Goal: Communication & Community: Answer question/provide support

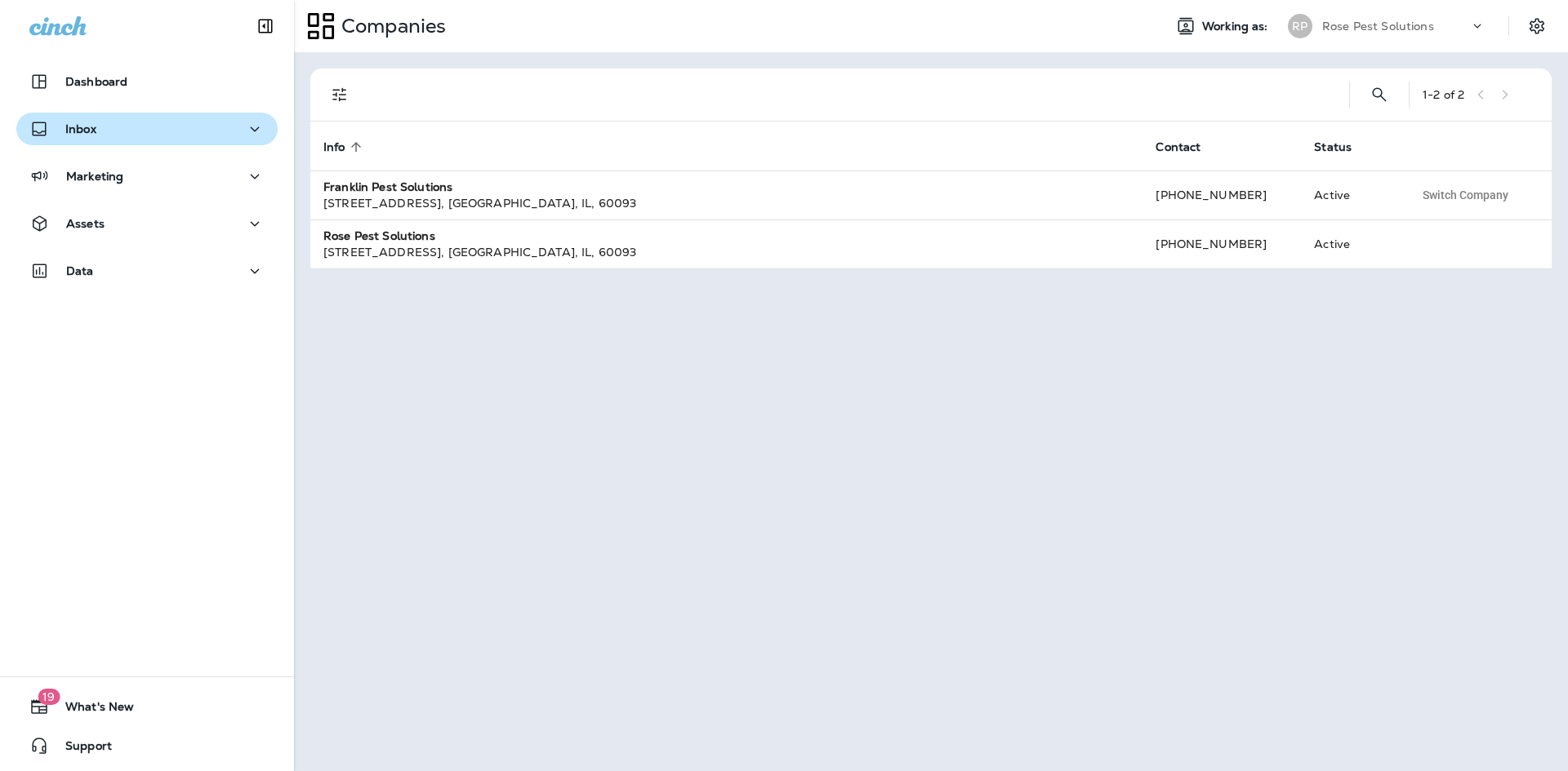
click at [105, 136] on div "Inbox" at bounding box center [146, 129] width 235 height 21
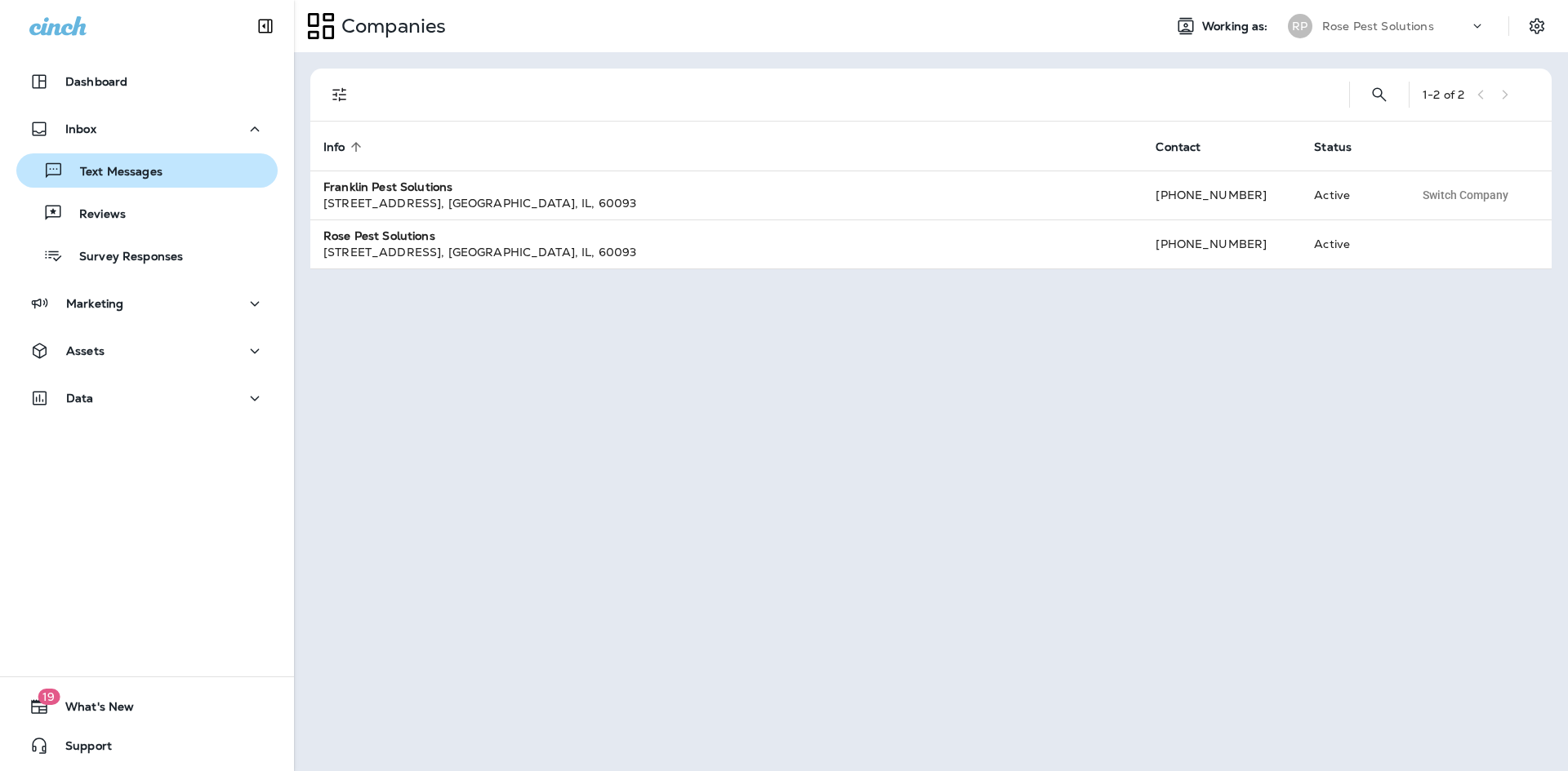
click at [110, 170] on p "Text Messages" at bounding box center [113, 172] width 99 height 16
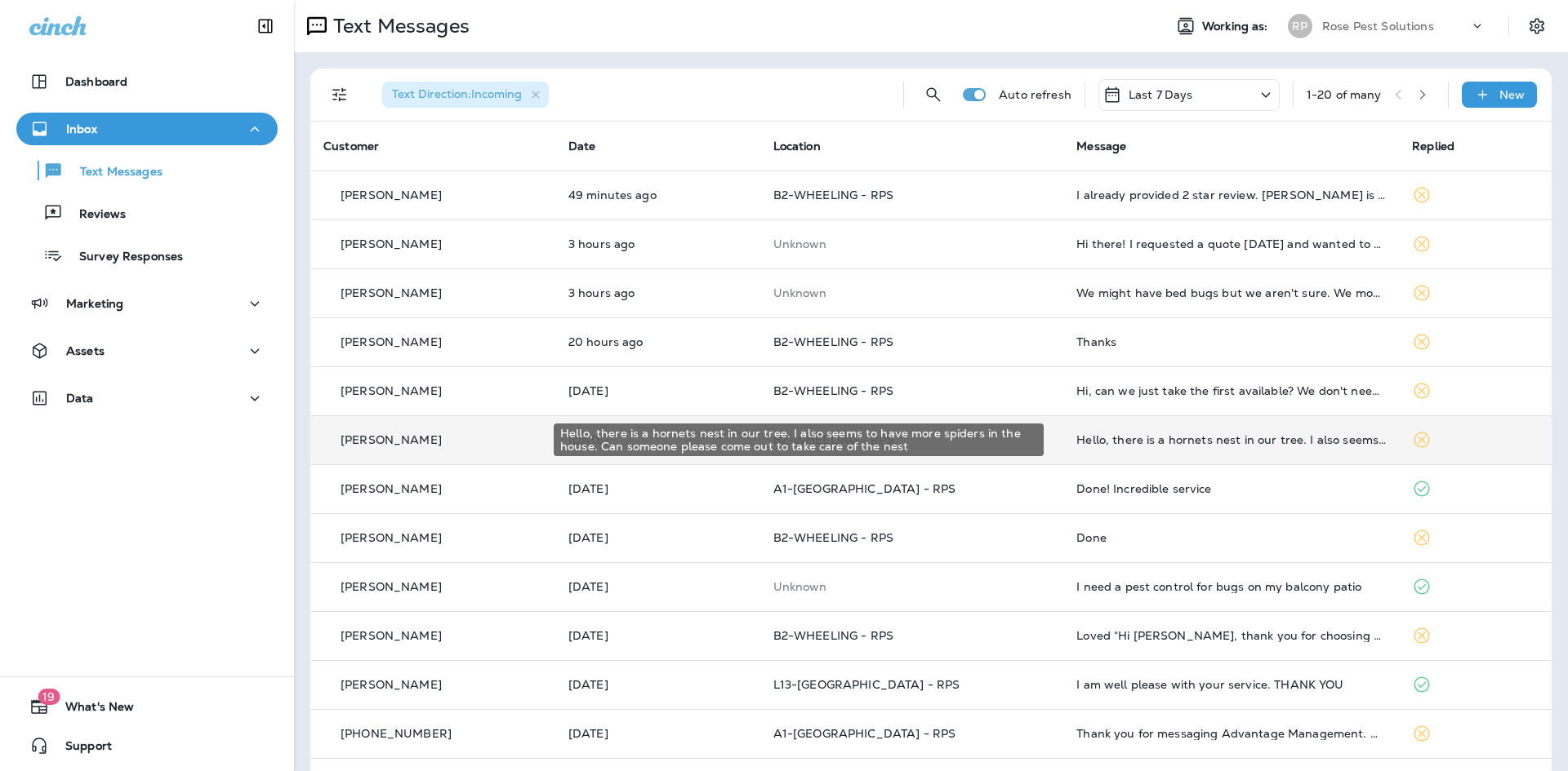
click at [1201, 441] on div "Hello, there is a hornets nest in our tree. I also seems to have more spiders i…" at bounding box center [1230, 440] width 309 height 13
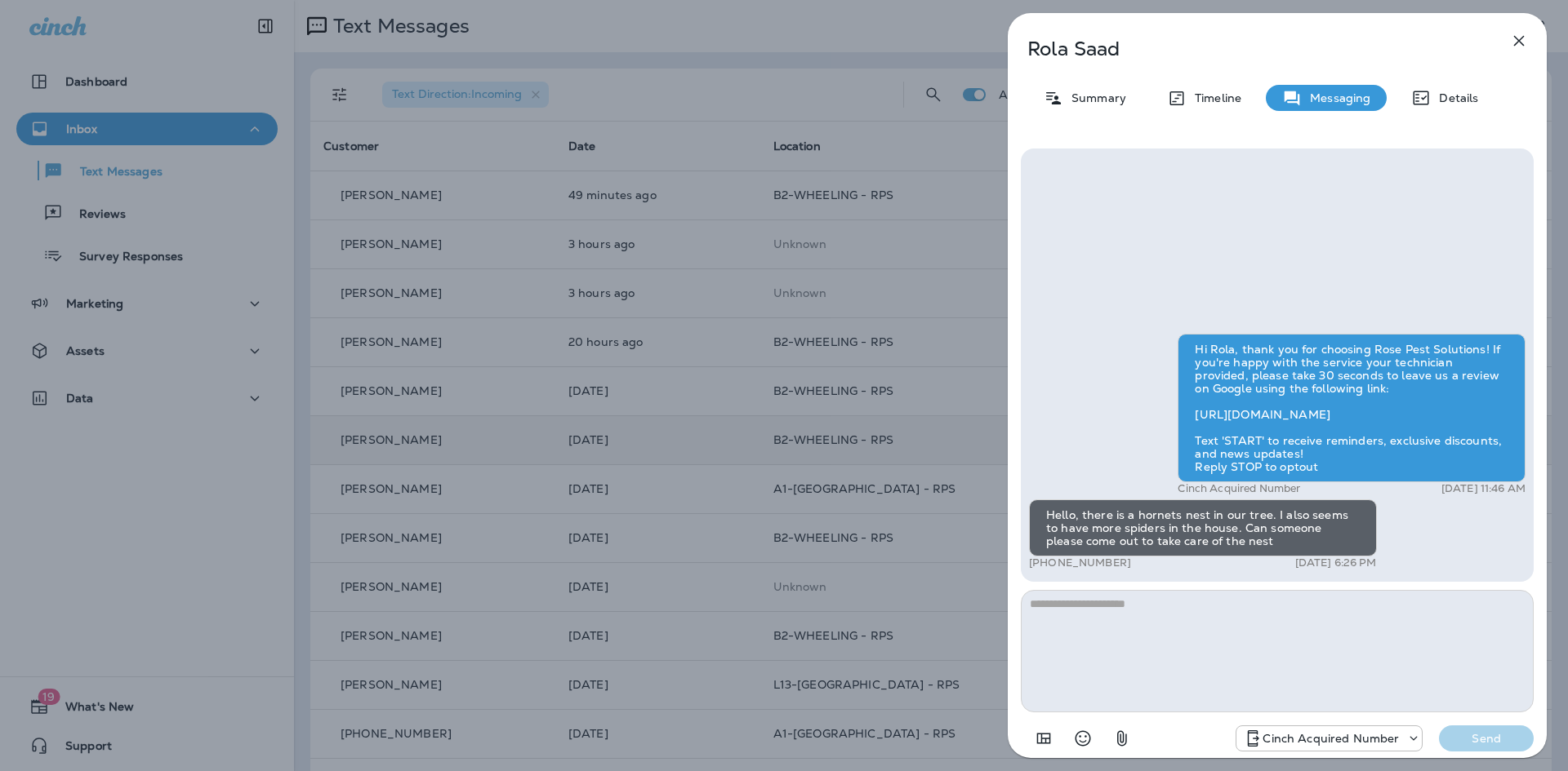
drag, startPoint x: 1187, startPoint y: 618, endPoint x: 1202, endPoint y: 612, distance: 16.2
click at [1188, 613] on textarea at bounding box center [1277, 650] width 512 height 122
click at [1083, 90] on div "Summary" at bounding box center [1085, 98] width 115 height 26
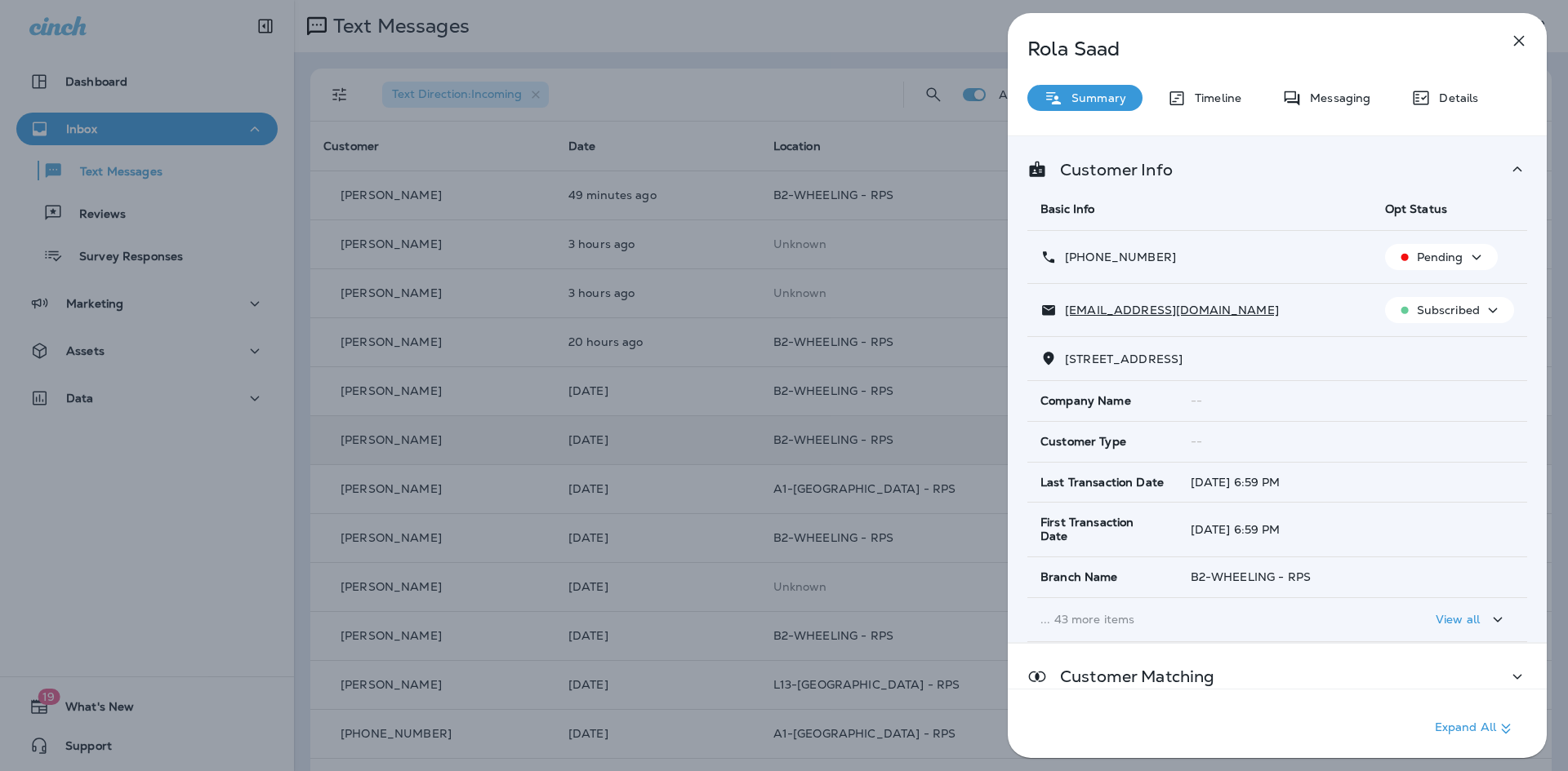
click at [1083, 93] on p "Summary" at bounding box center [1094, 98] width 63 height 13
click at [1519, 40] on icon "button" at bounding box center [1518, 40] width 10 height 10
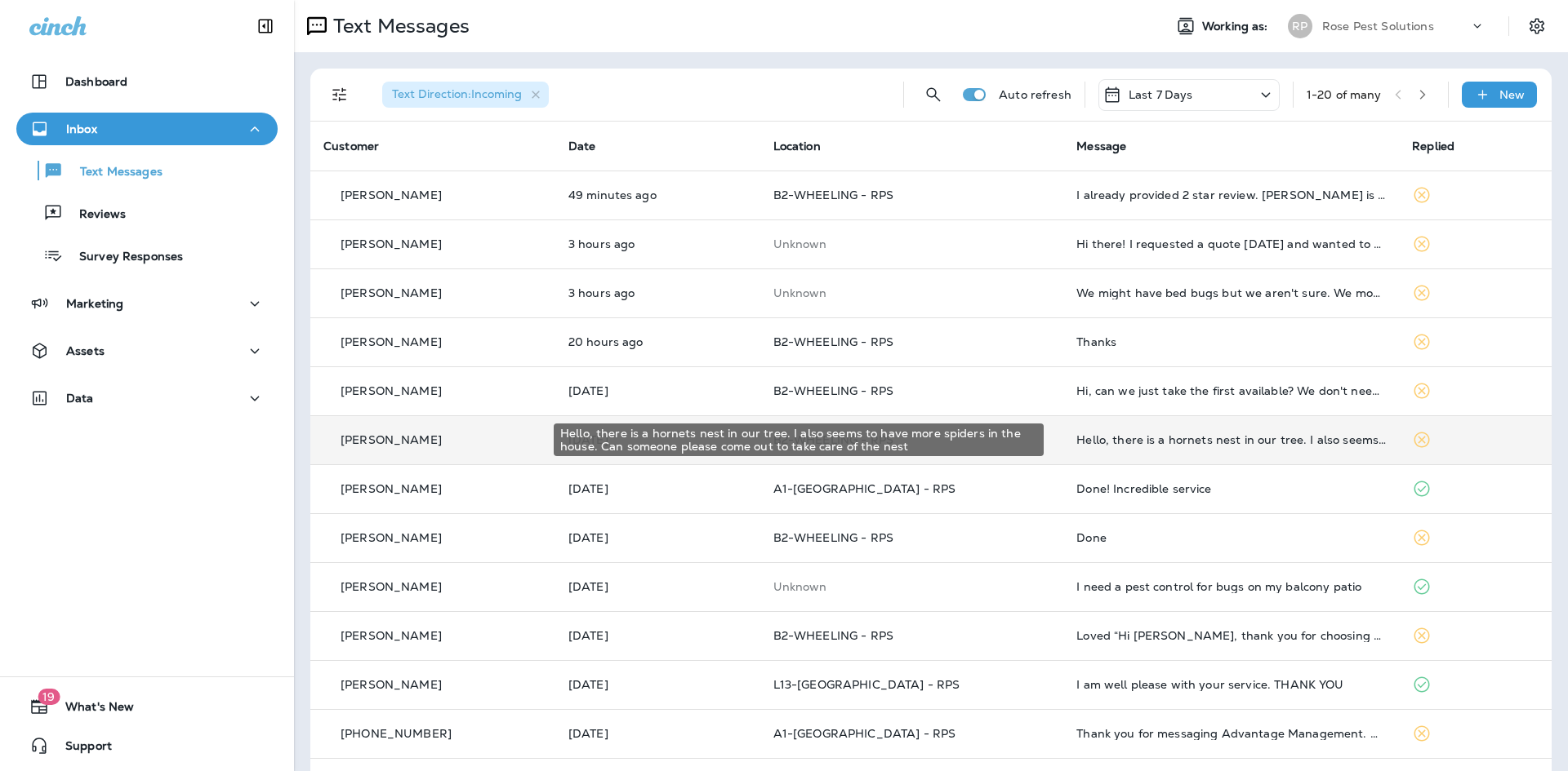
click at [1142, 441] on div "Hello, there is a hornets nest in our tree. I also seems to have more spiders i…" at bounding box center [1230, 440] width 309 height 13
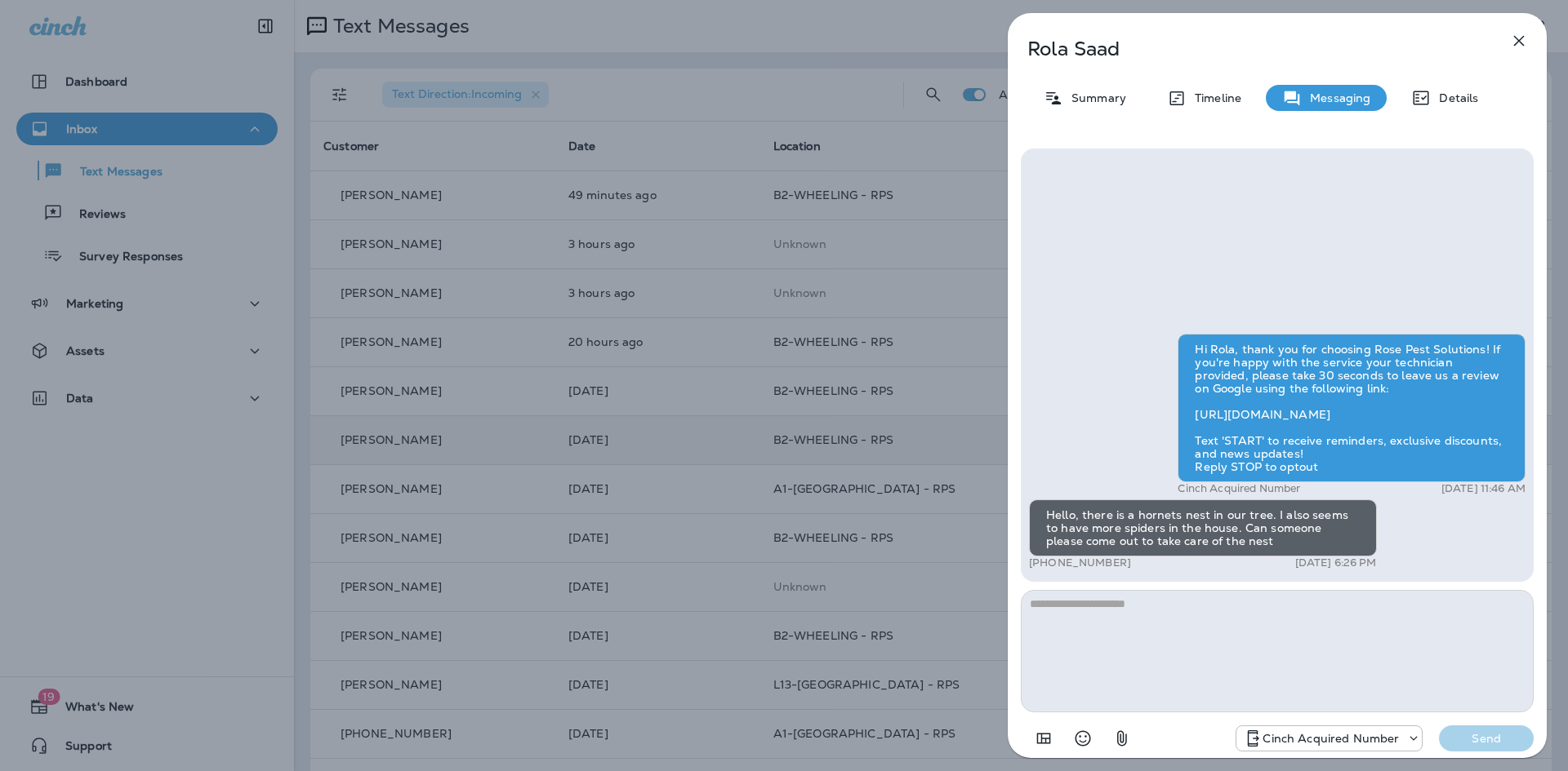
click at [1173, 642] on textarea at bounding box center [1277, 650] width 512 height 122
type textarea "**********"
click at [1468, 737] on p "Send" at bounding box center [1486, 738] width 68 height 15
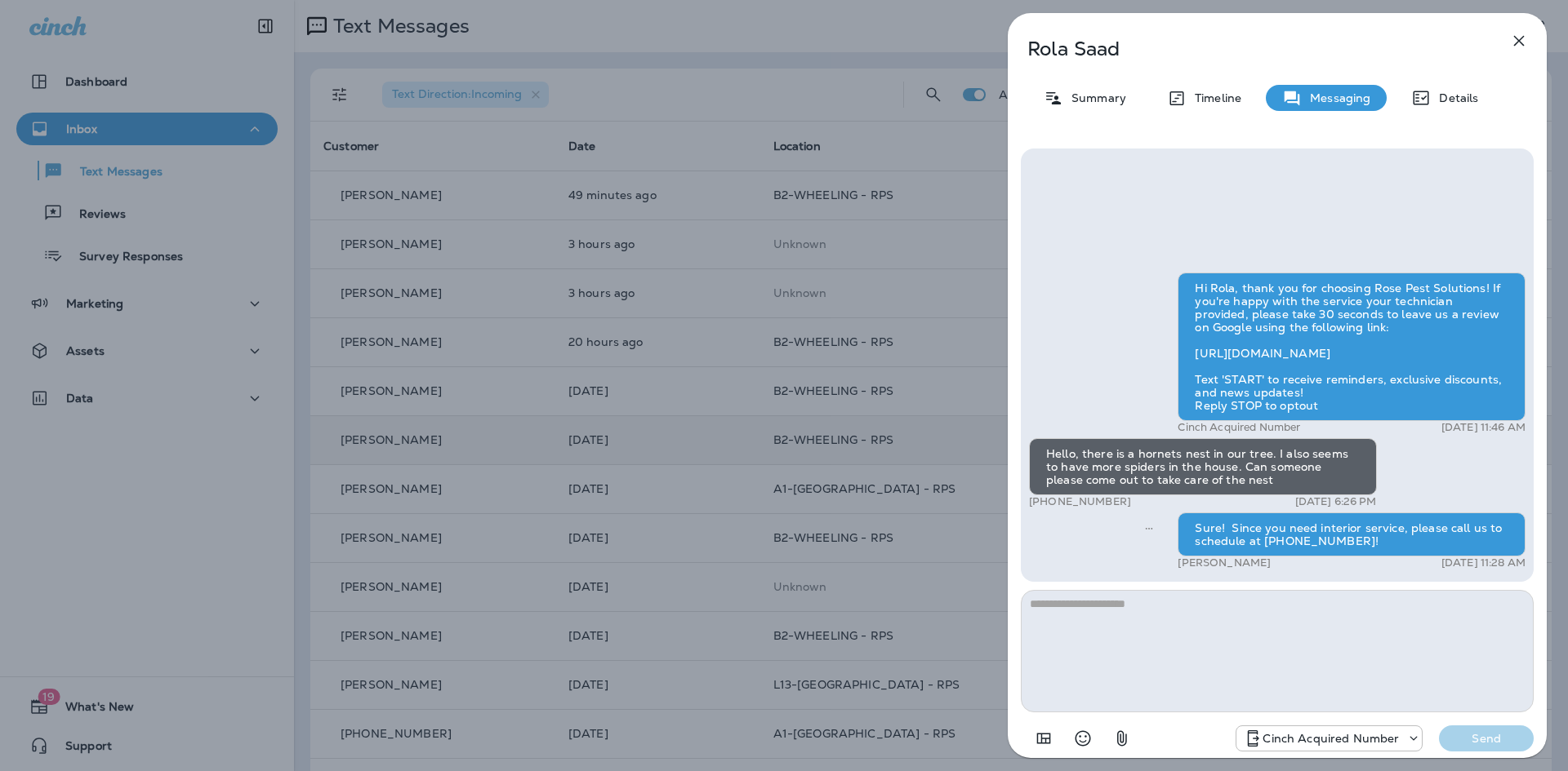
click at [1519, 39] on icon "button" at bounding box center [1518, 40] width 10 height 10
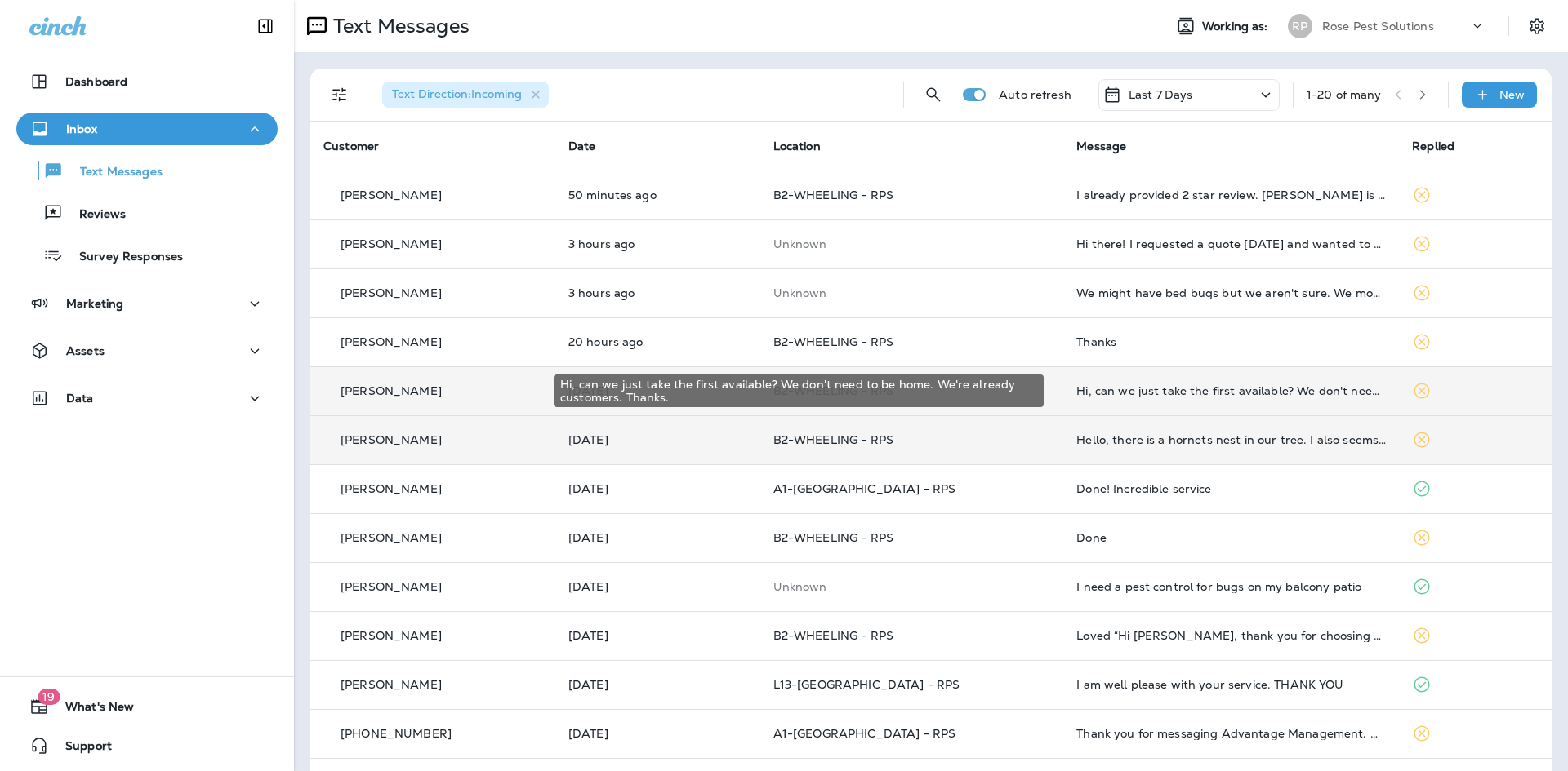
click at [1188, 385] on div "Hi, can we just take the first available? We don't need to be home. We're alrea…" at bounding box center [1230, 391] width 309 height 13
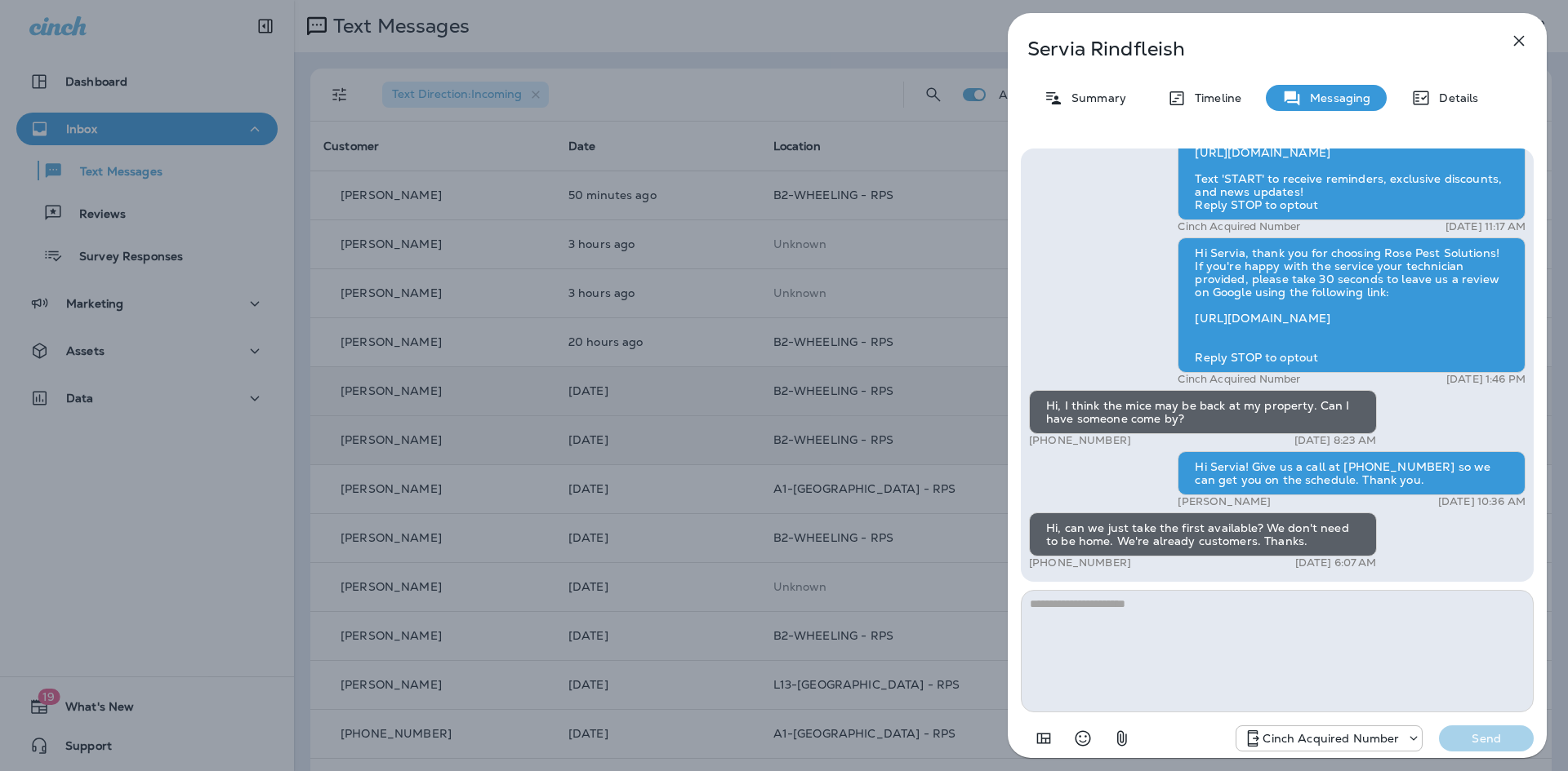
click at [1113, 618] on textarea at bounding box center [1277, 650] width 512 height 122
type textarea "**********"
click at [1465, 739] on p "Send" at bounding box center [1486, 738] width 68 height 15
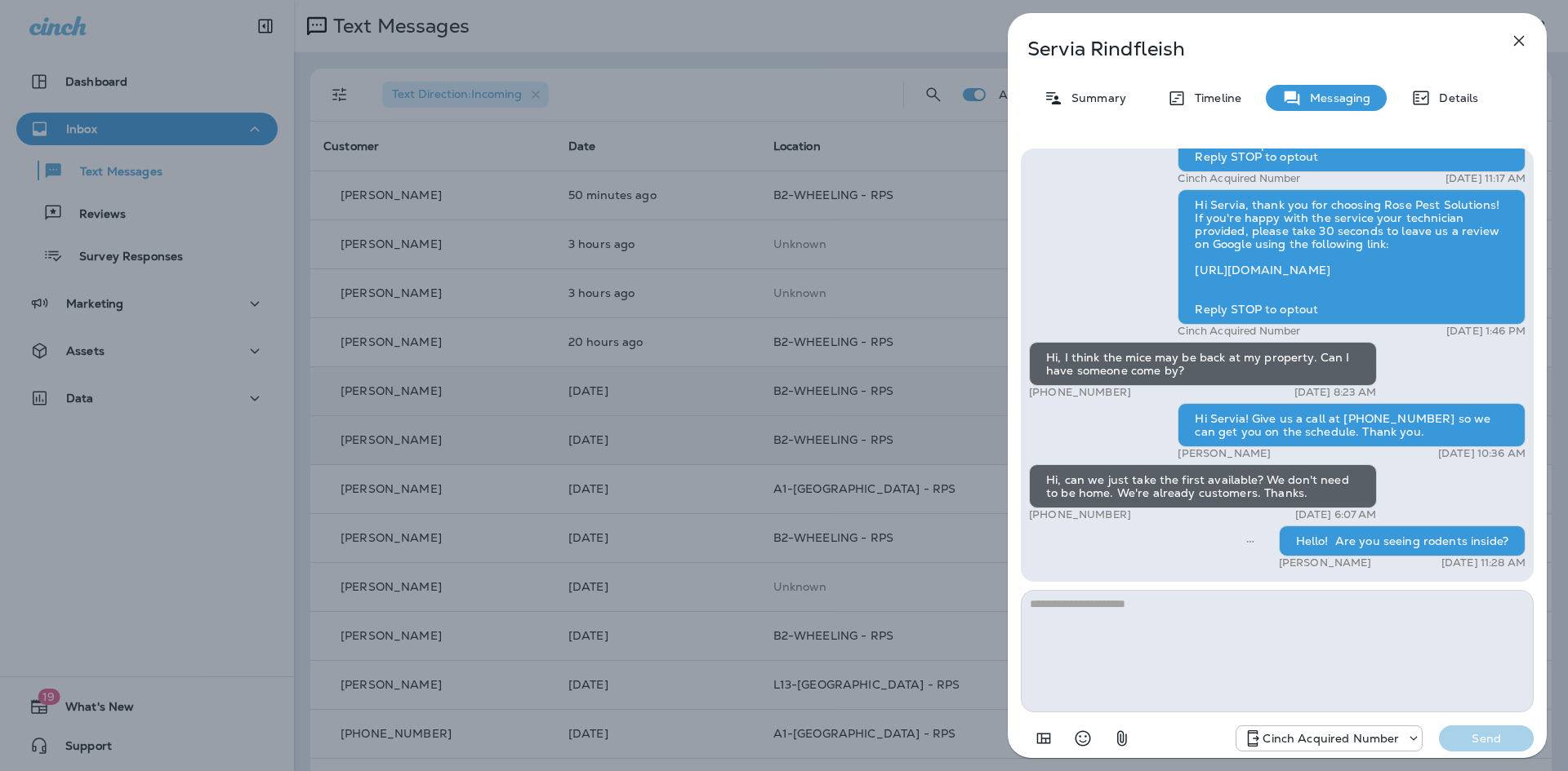
click at [1515, 47] on icon "button" at bounding box center [1518, 40] width 20 height 20
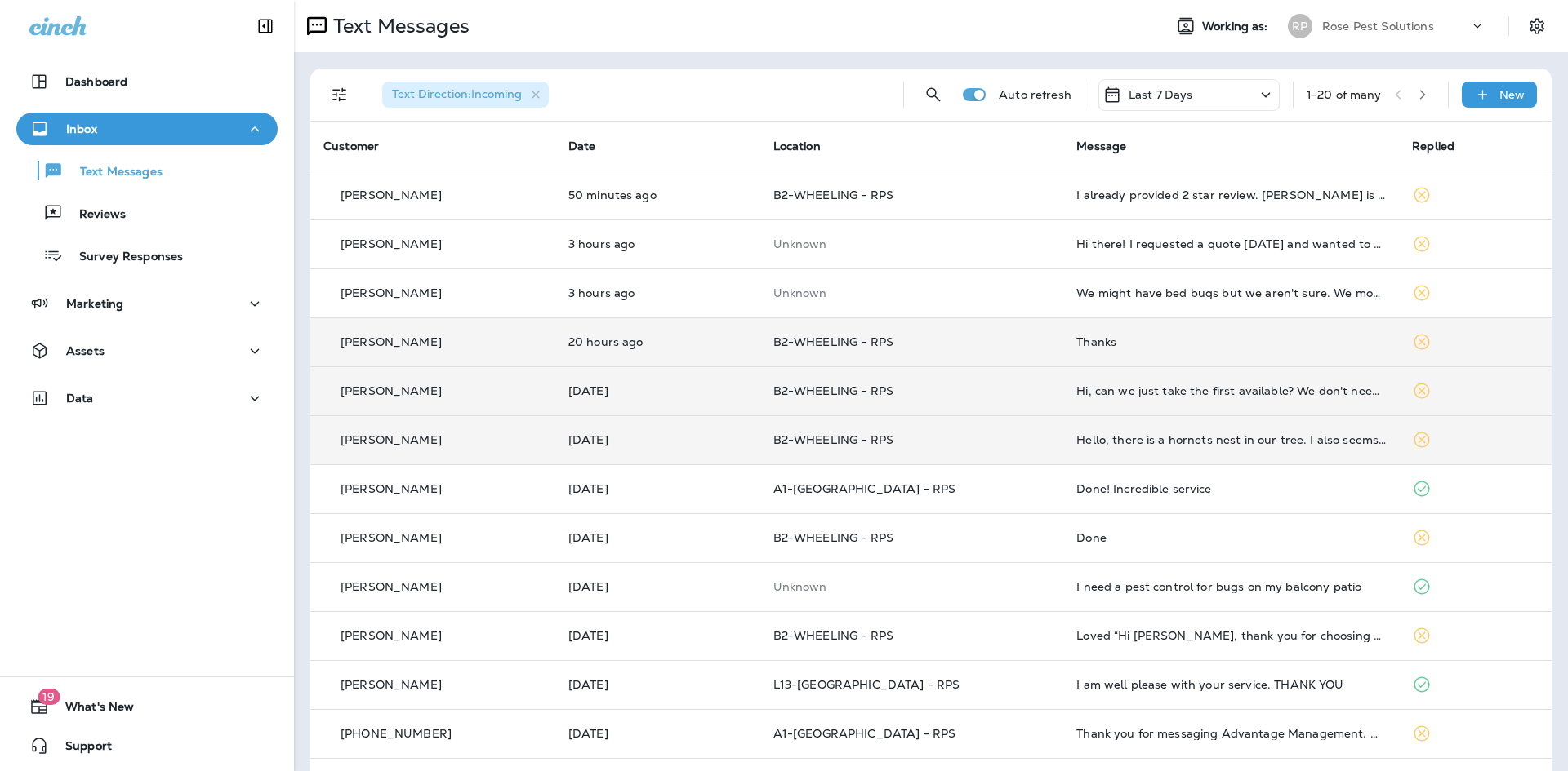
click at [1088, 336] on div "Thanks" at bounding box center [1230, 342] width 309 height 13
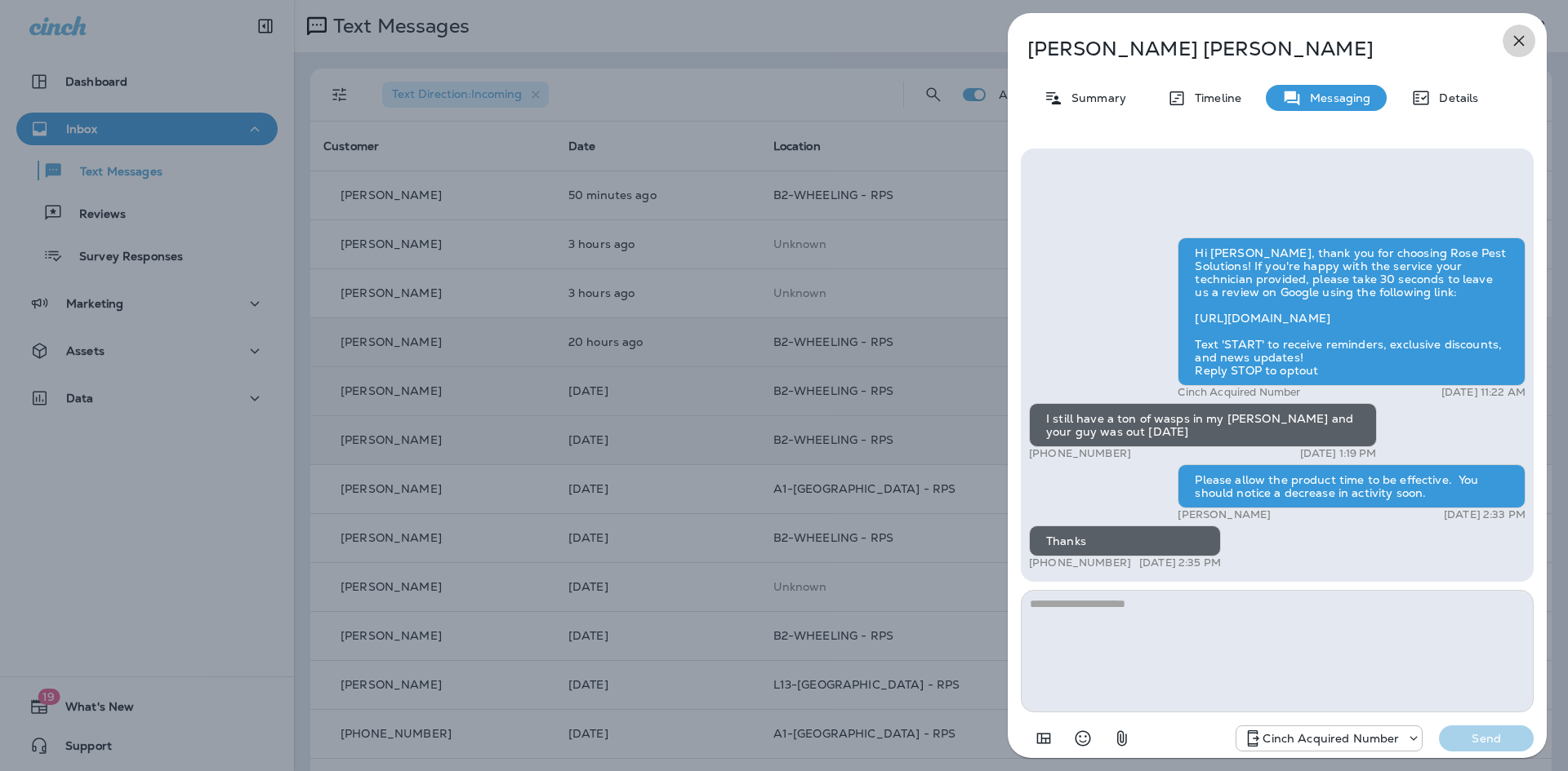
click at [1522, 36] on button "button" at bounding box center [1518, 40] width 33 height 33
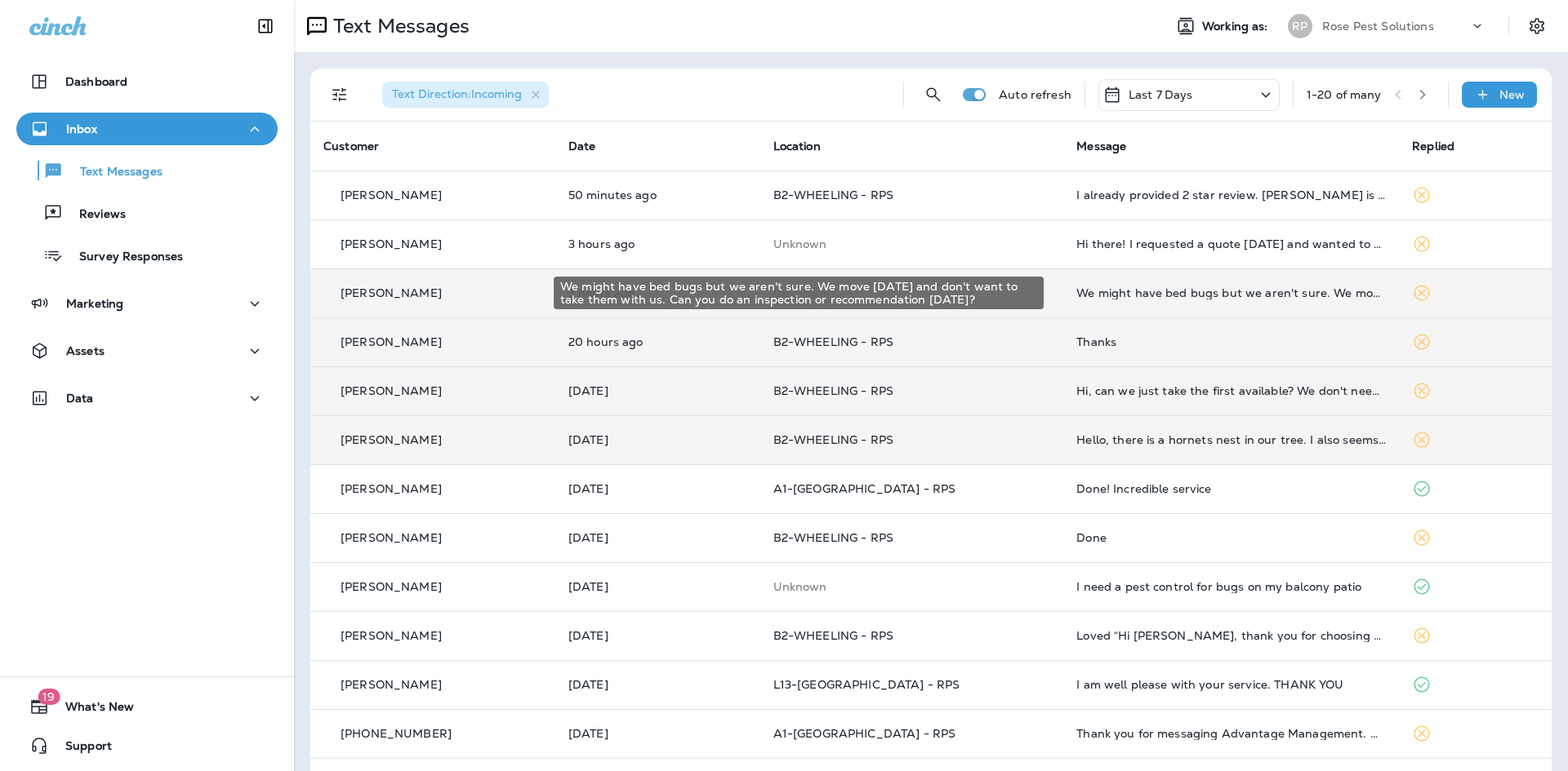
click at [1122, 293] on div "We might have bed bugs but we aren't sure. We move [DATE] and don't want to tak…" at bounding box center [1230, 293] width 309 height 13
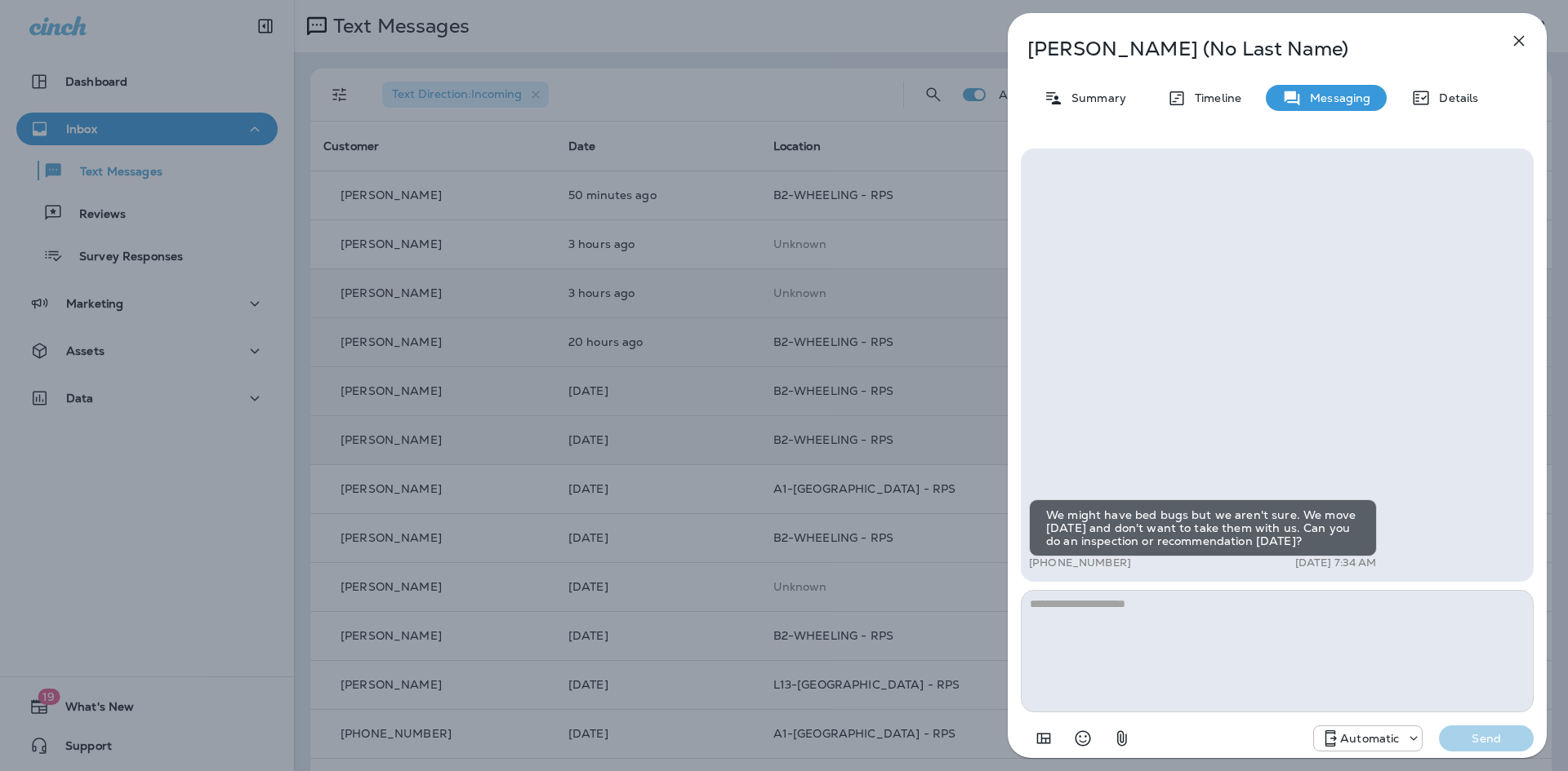
click at [1206, 628] on textarea at bounding box center [1277, 650] width 512 height 122
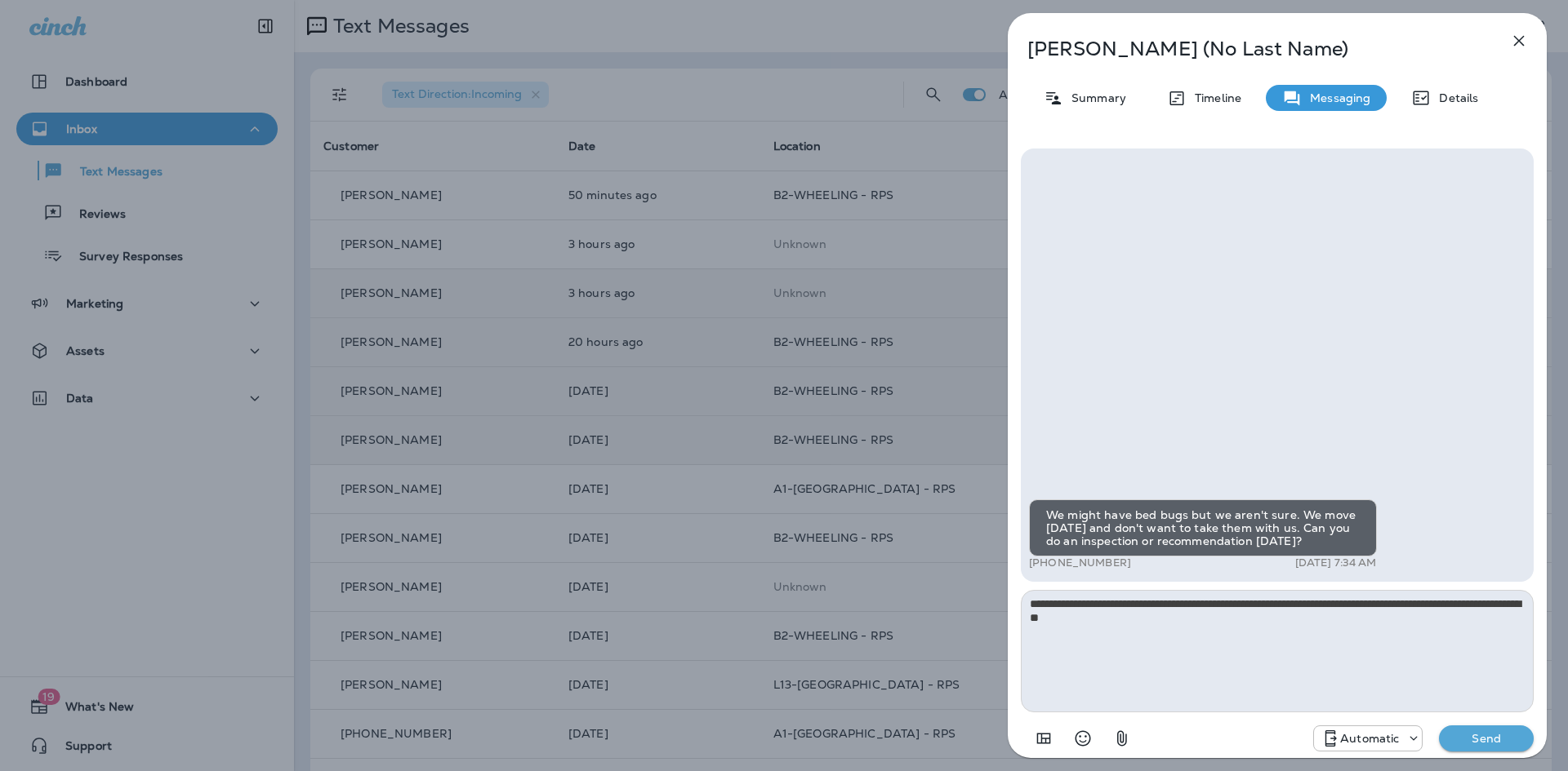
type textarea "**********"
click at [1482, 737] on p "Send" at bounding box center [1486, 738] width 68 height 15
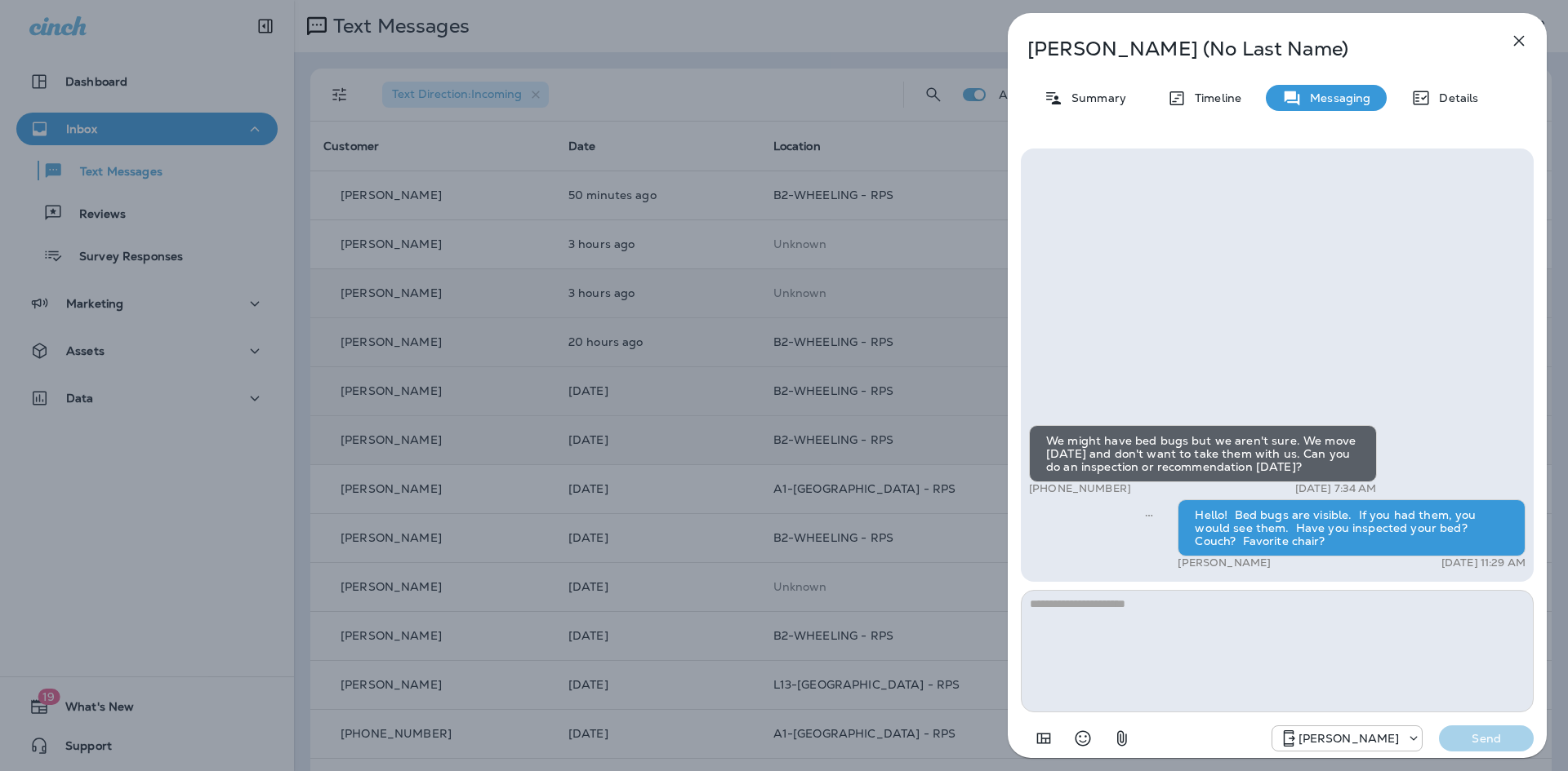
click at [1518, 36] on icon "button" at bounding box center [1518, 40] width 20 height 20
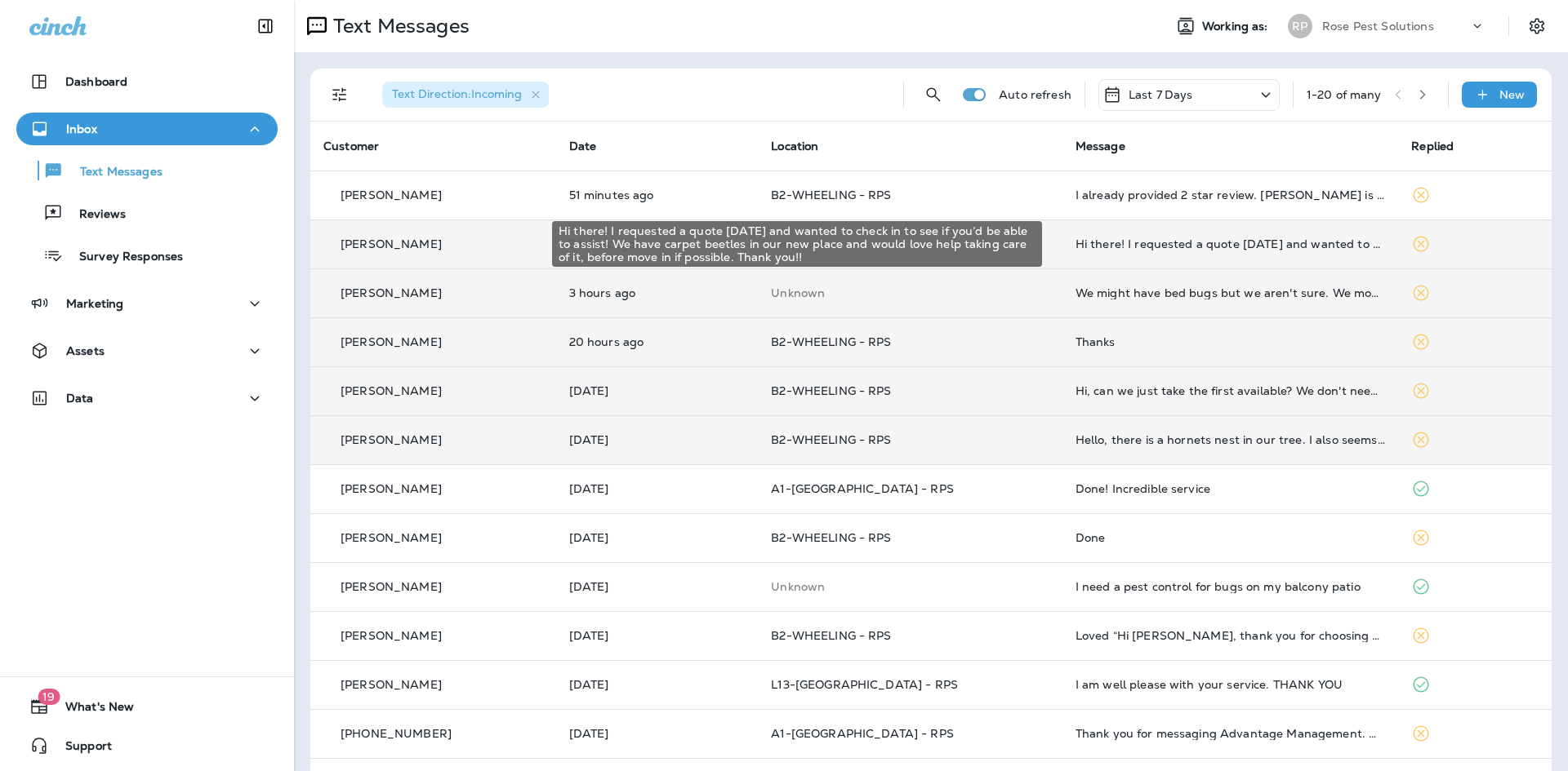
click at [1174, 247] on div "Hi there! I requested a quote [DATE] and wanted to check in to see if you’d be …" at bounding box center [1230, 244] width 310 height 13
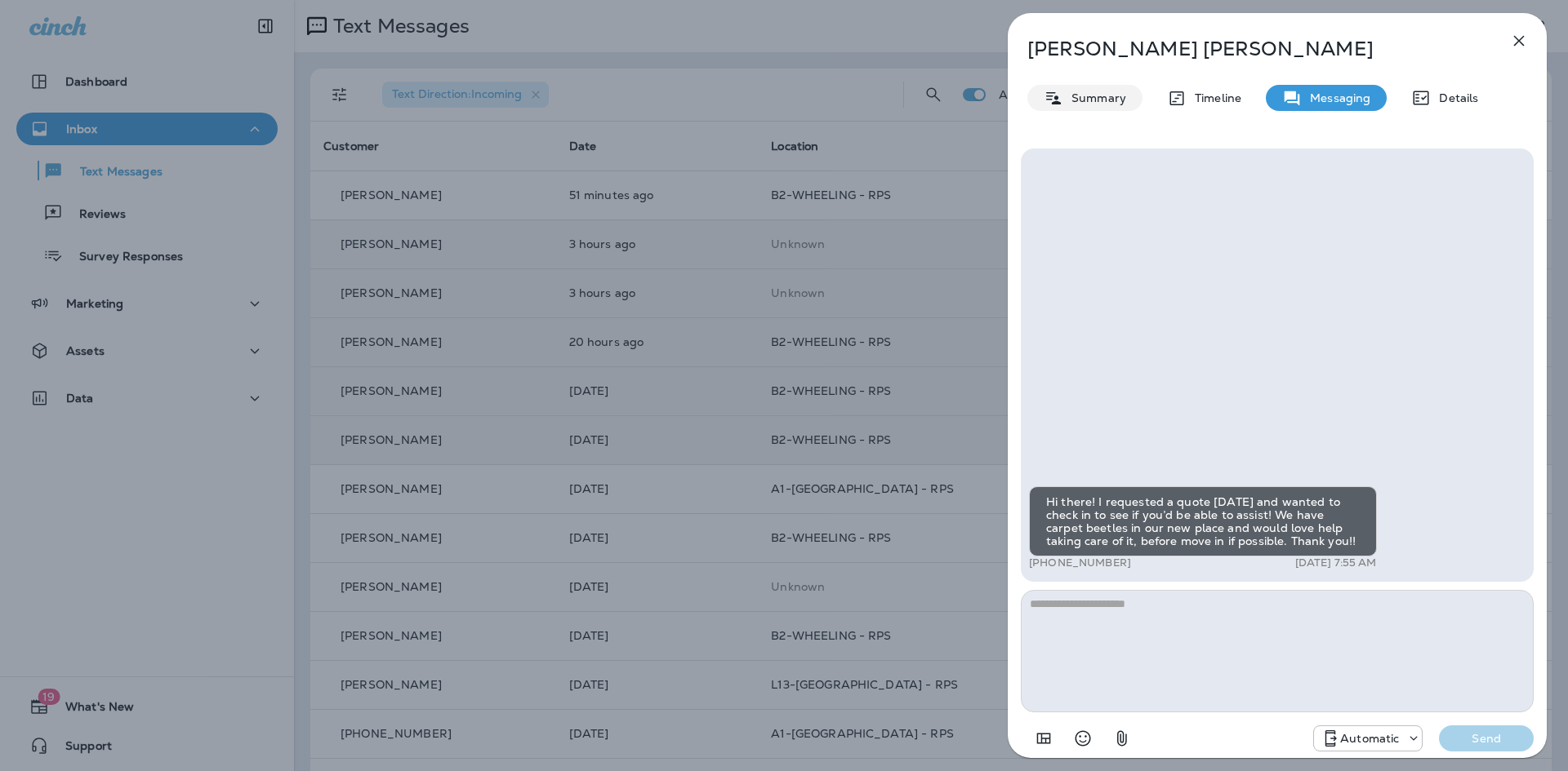
click at [1092, 100] on p "Summary" at bounding box center [1094, 98] width 63 height 13
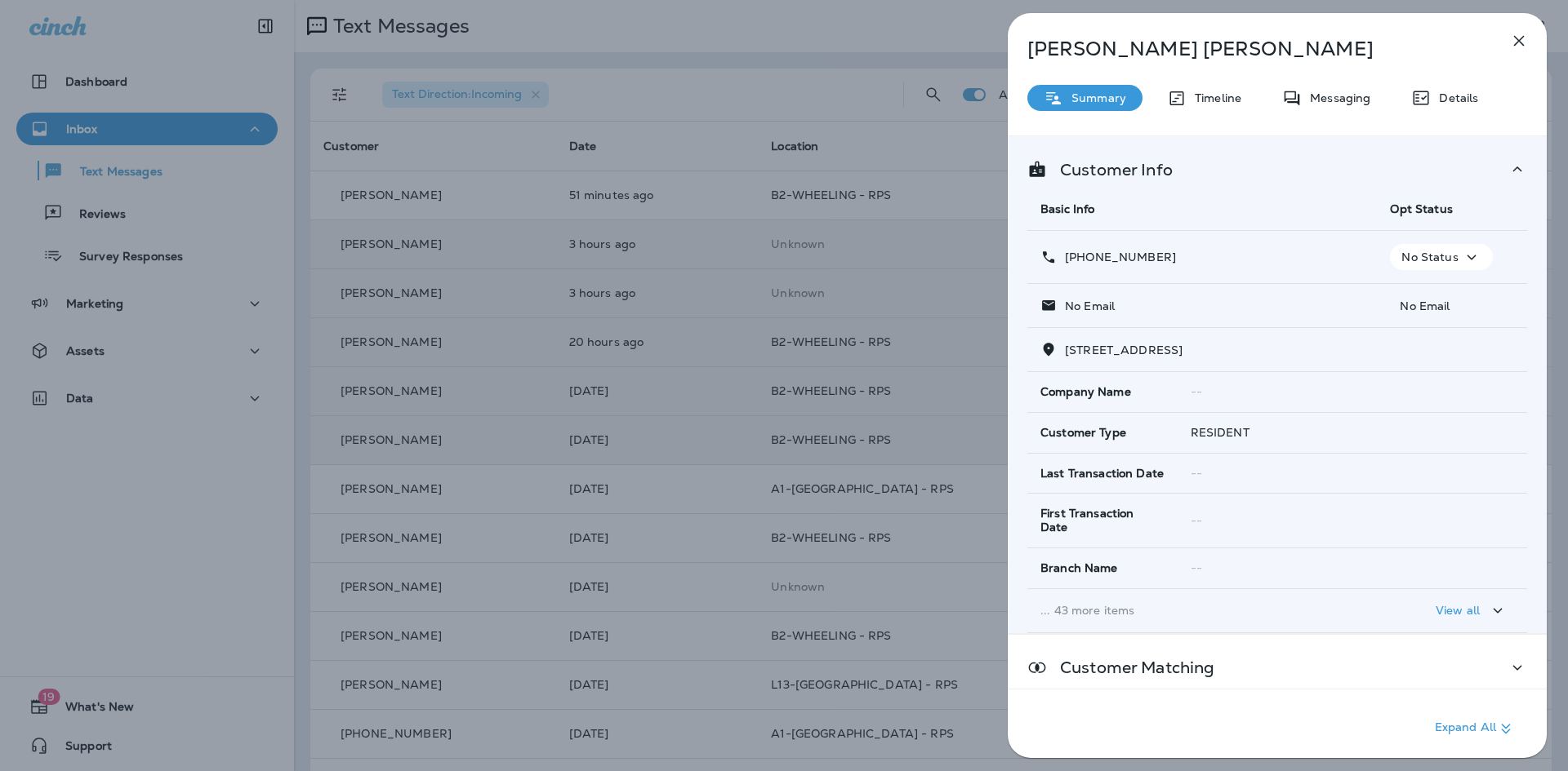
click at [1092, 100] on p "Summary" at bounding box center [1094, 98] width 63 height 13
click at [1523, 36] on icon "button" at bounding box center [1518, 40] width 10 height 10
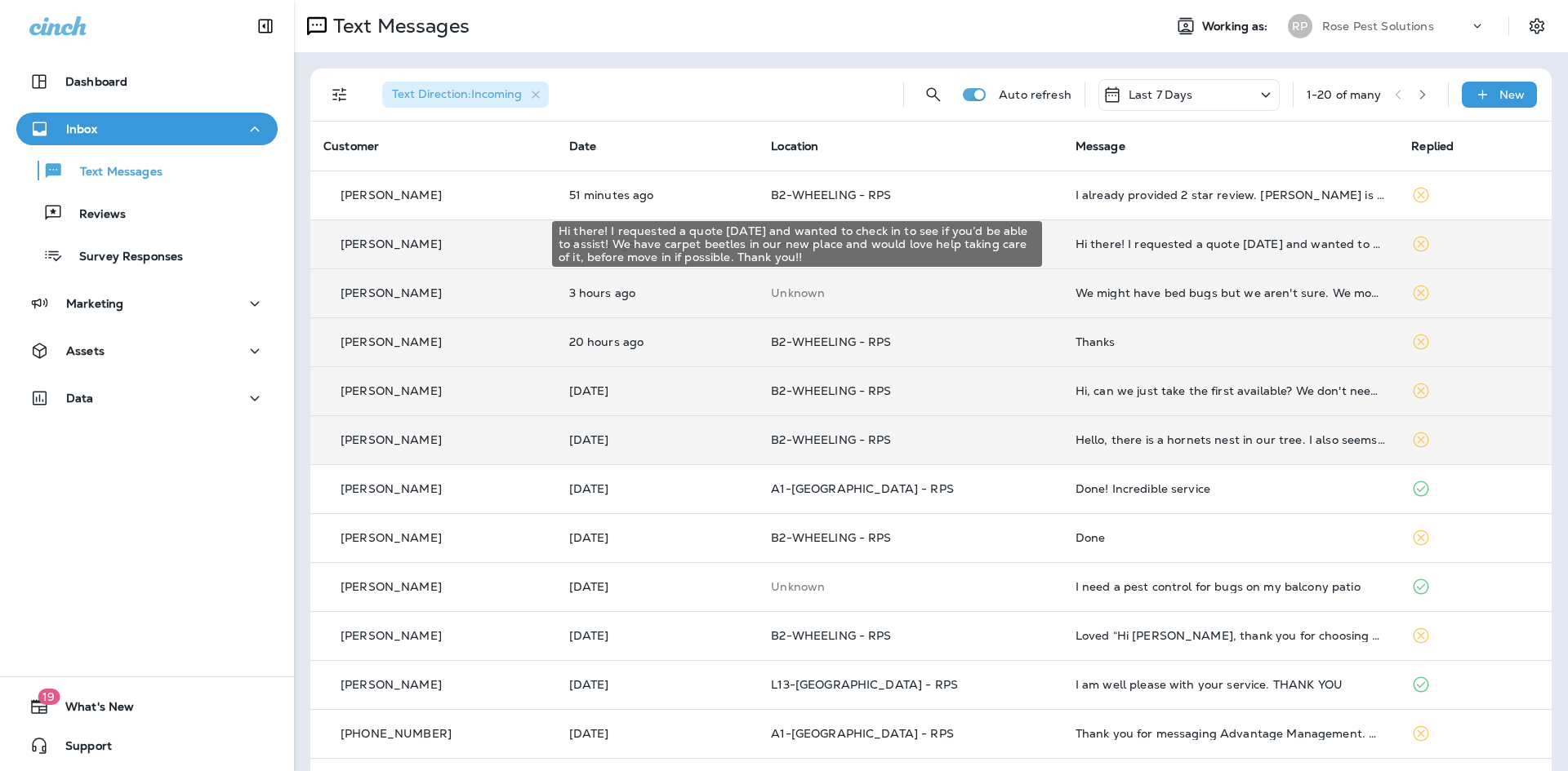
click at [1172, 244] on div "Hi there! I requested a quote [DATE] and wanted to check in to see if you’d be …" at bounding box center [1230, 244] width 310 height 13
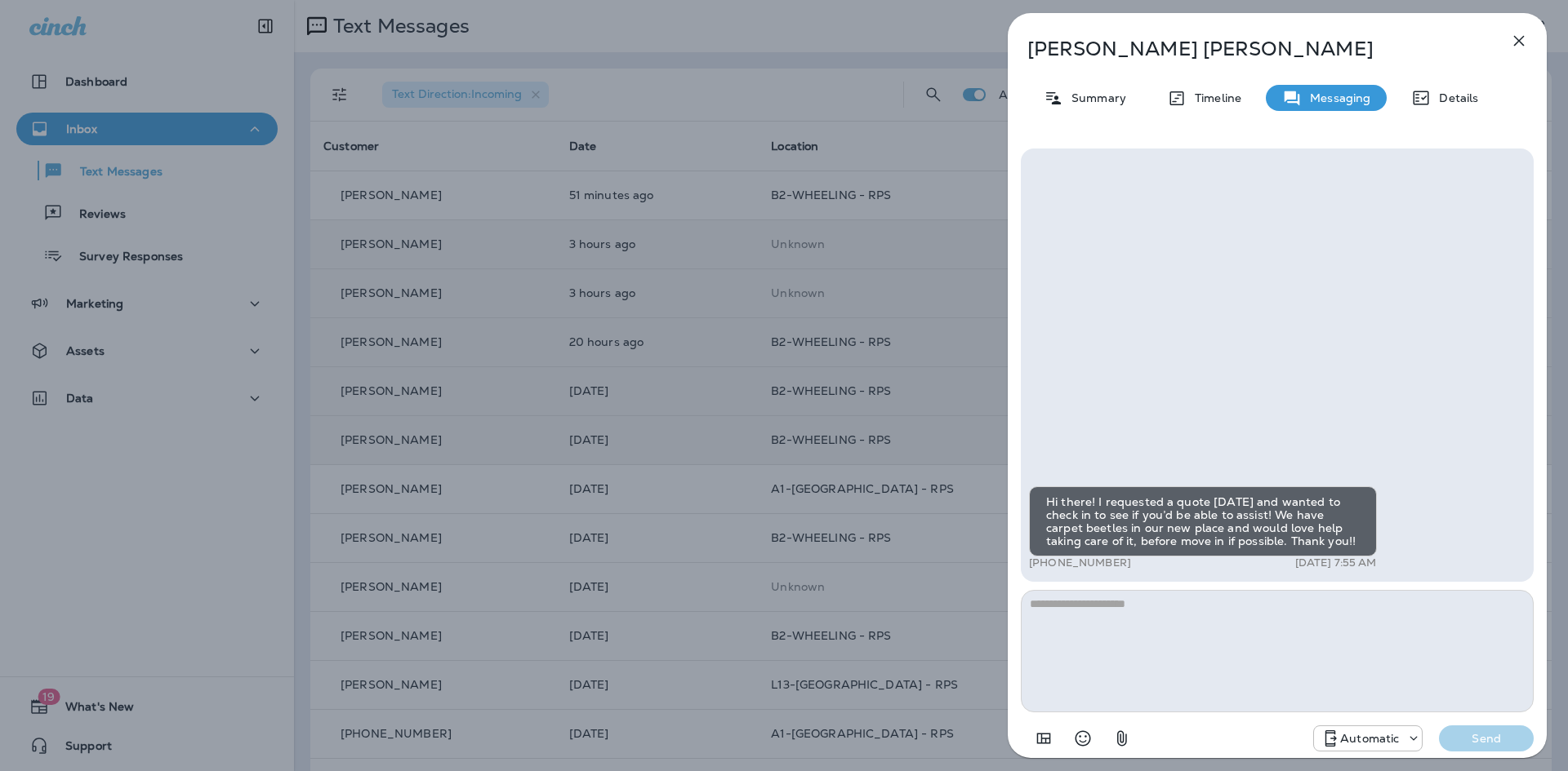
click at [1217, 653] on textarea at bounding box center [1277, 650] width 512 height 122
click at [1145, 603] on textarea "********" at bounding box center [1277, 650] width 512 height 122
paste textarea "**********"
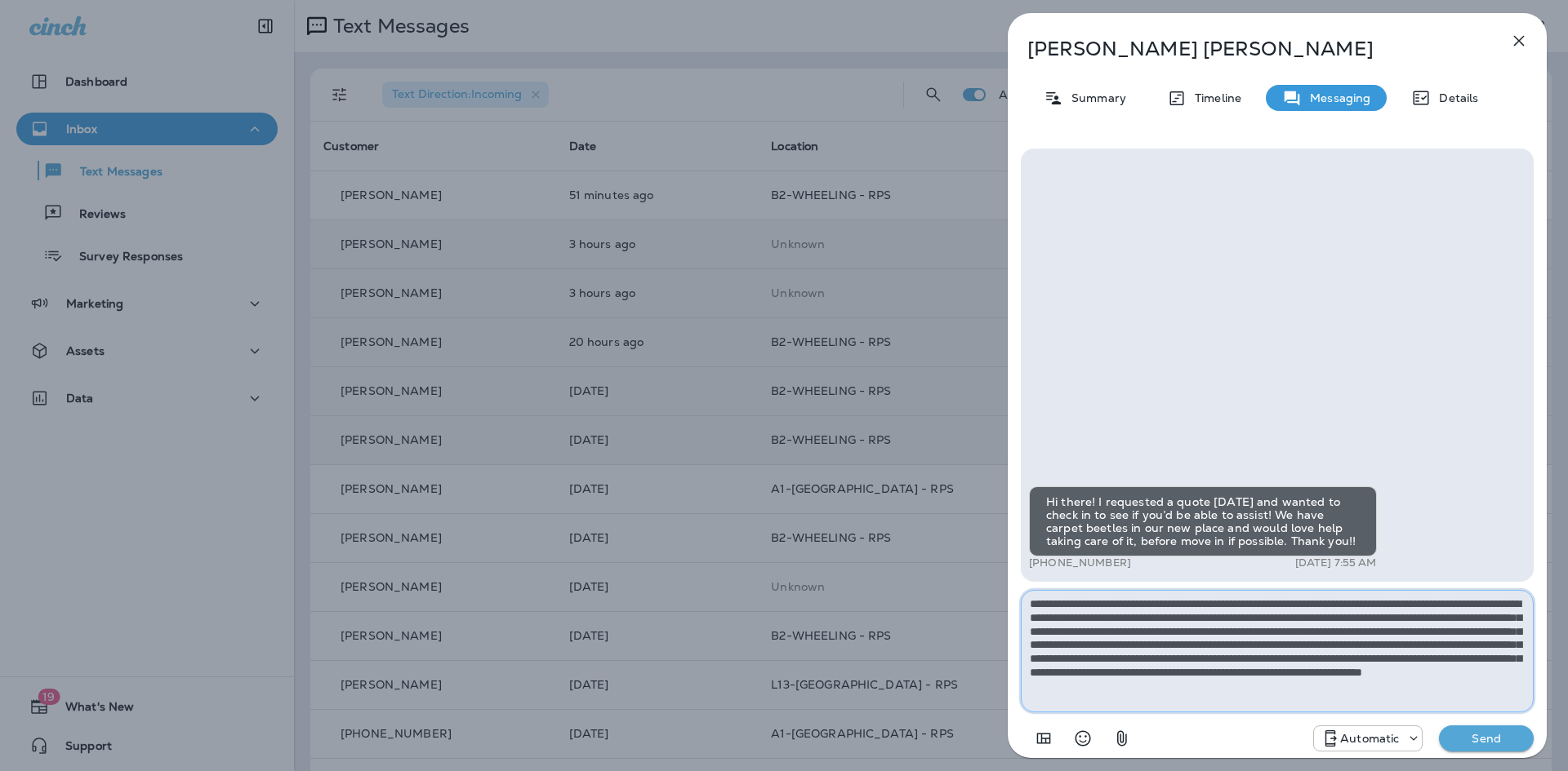
type textarea "**********"
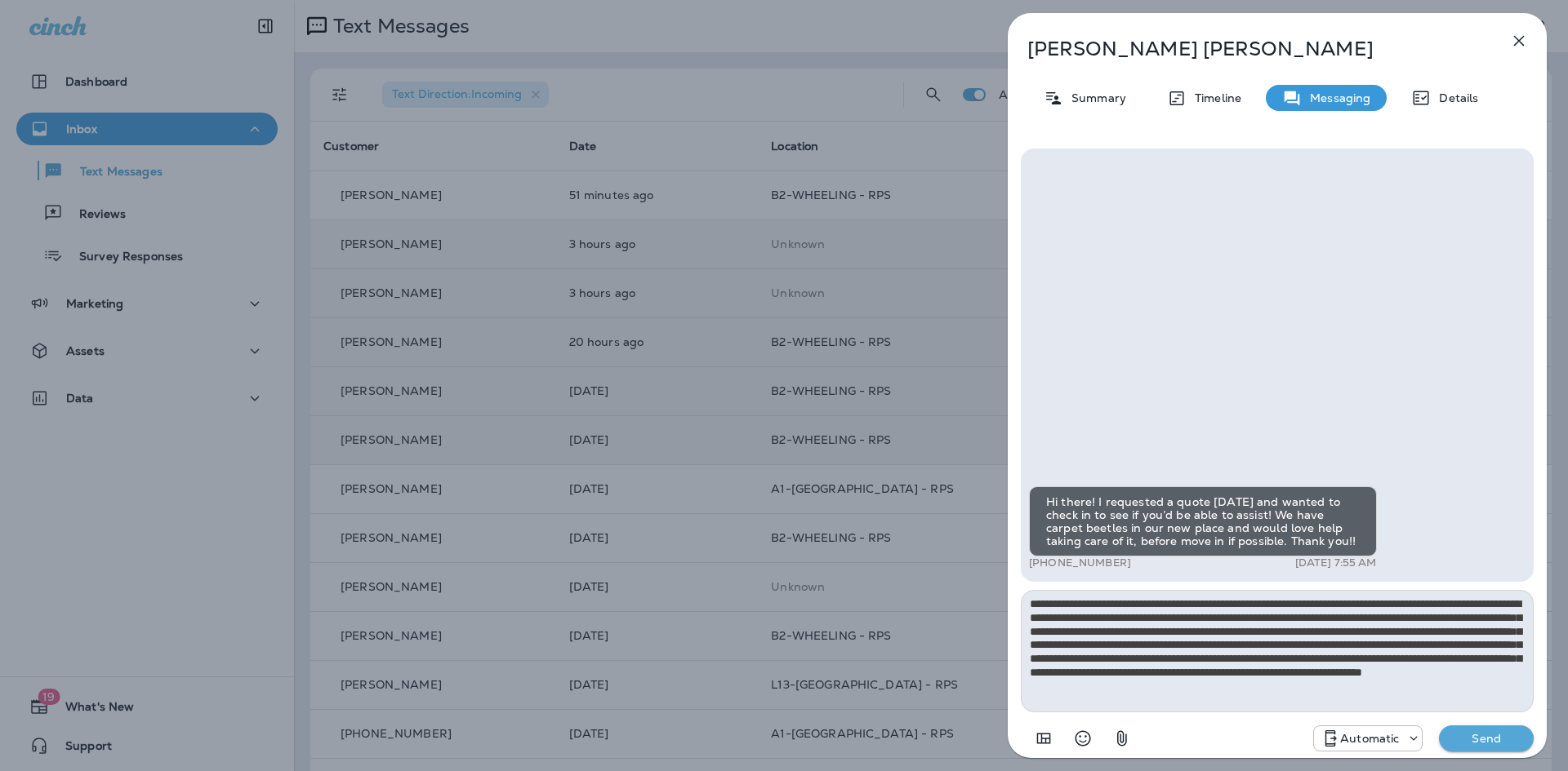
click at [1475, 737] on p "Send" at bounding box center [1486, 738] width 68 height 15
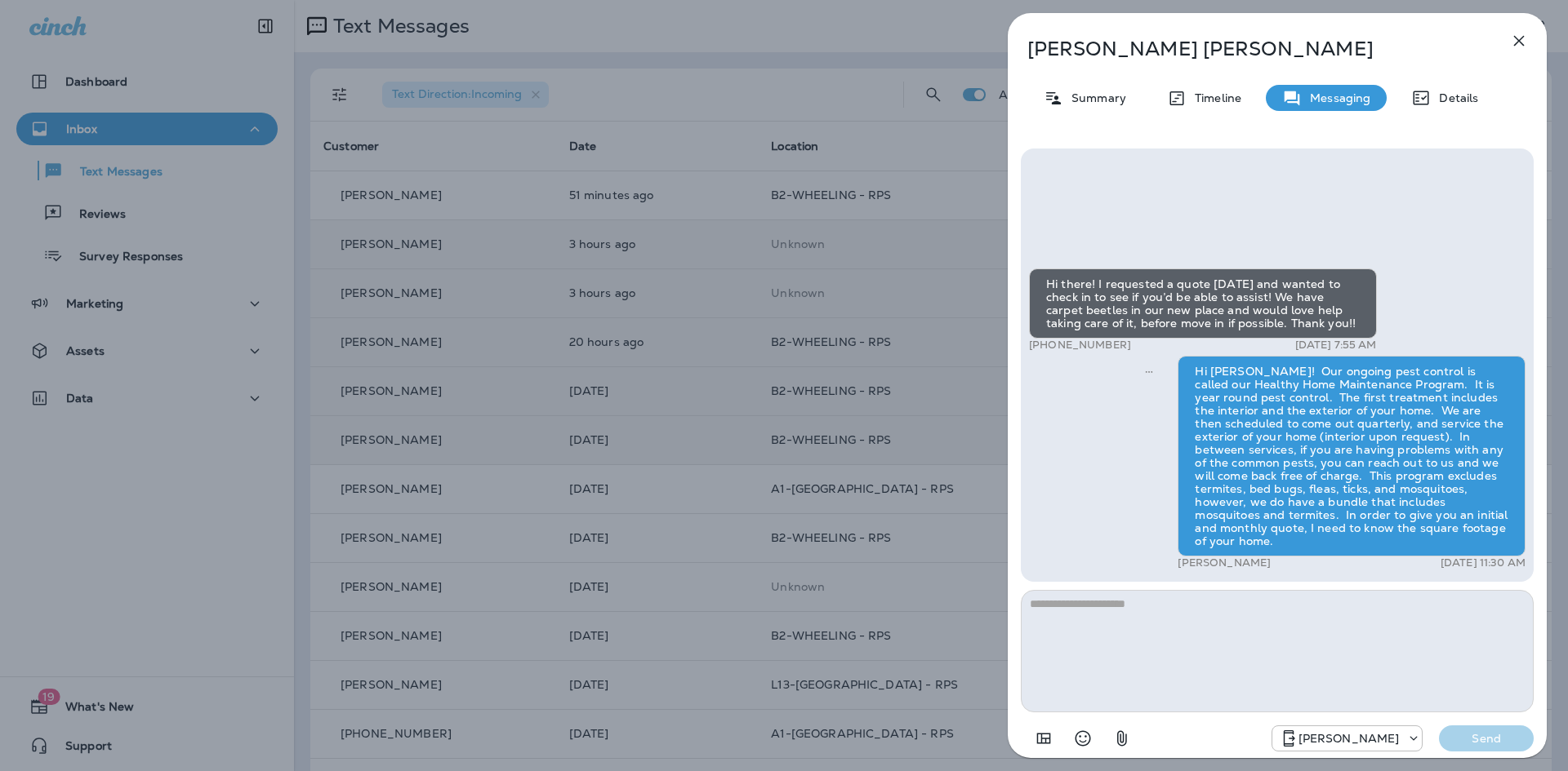
click at [1518, 36] on icon "button" at bounding box center [1518, 40] width 20 height 20
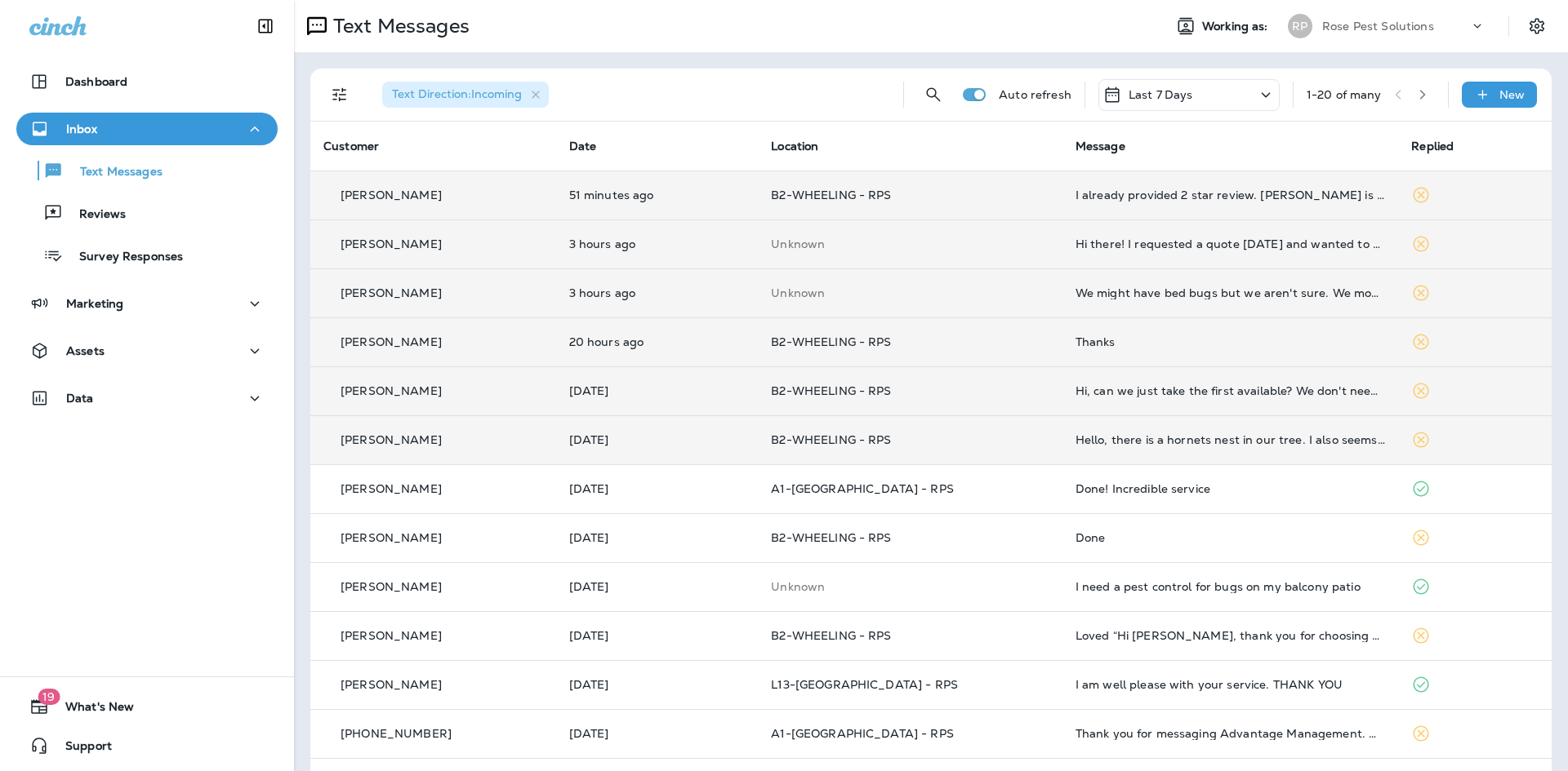
click at [1144, 197] on div "I already provided 2 star review. [PERSON_NAME] is unresponsive." at bounding box center [1230, 195] width 310 height 13
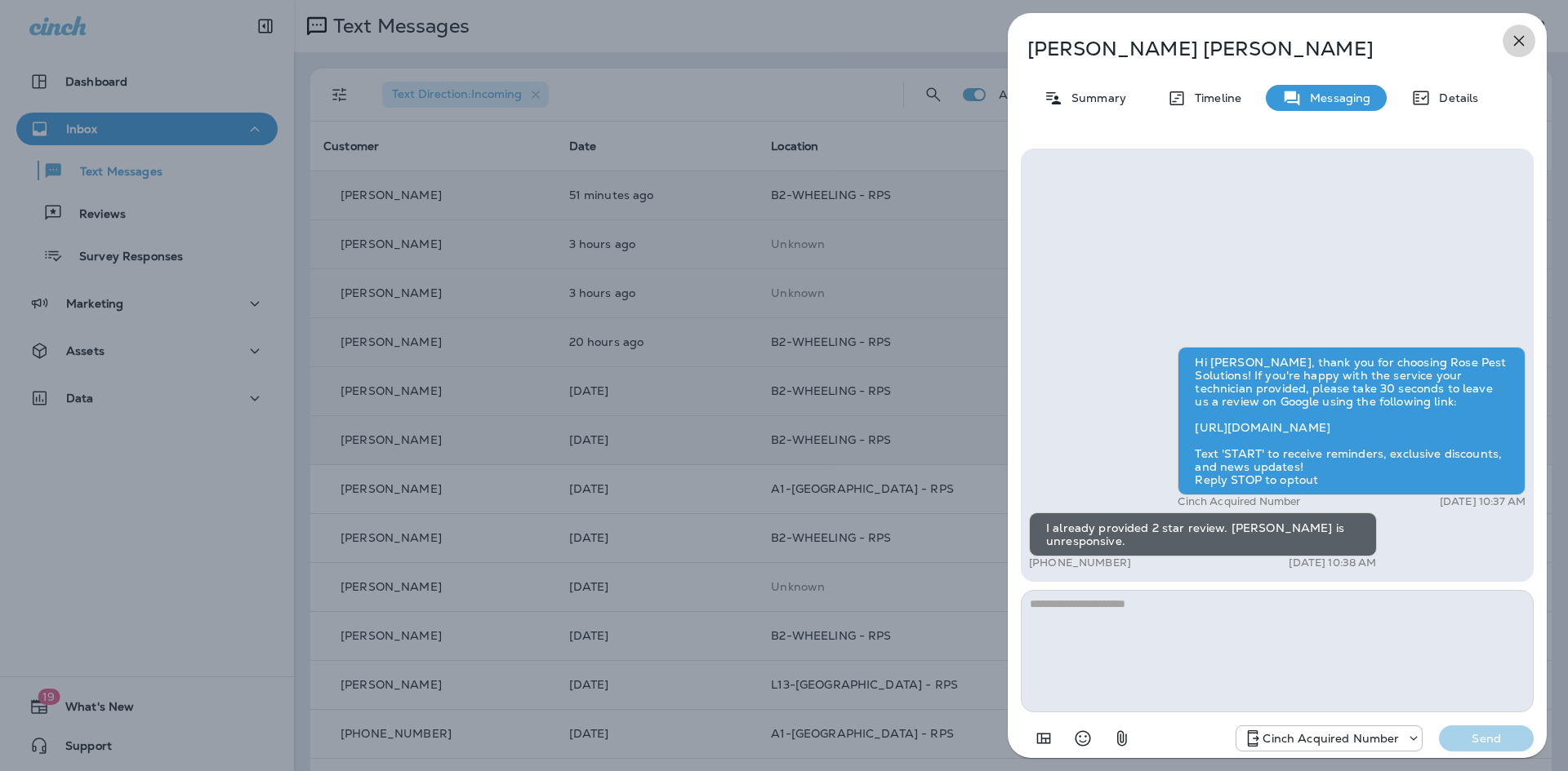
click at [1527, 39] on icon "button" at bounding box center [1518, 40] width 20 height 20
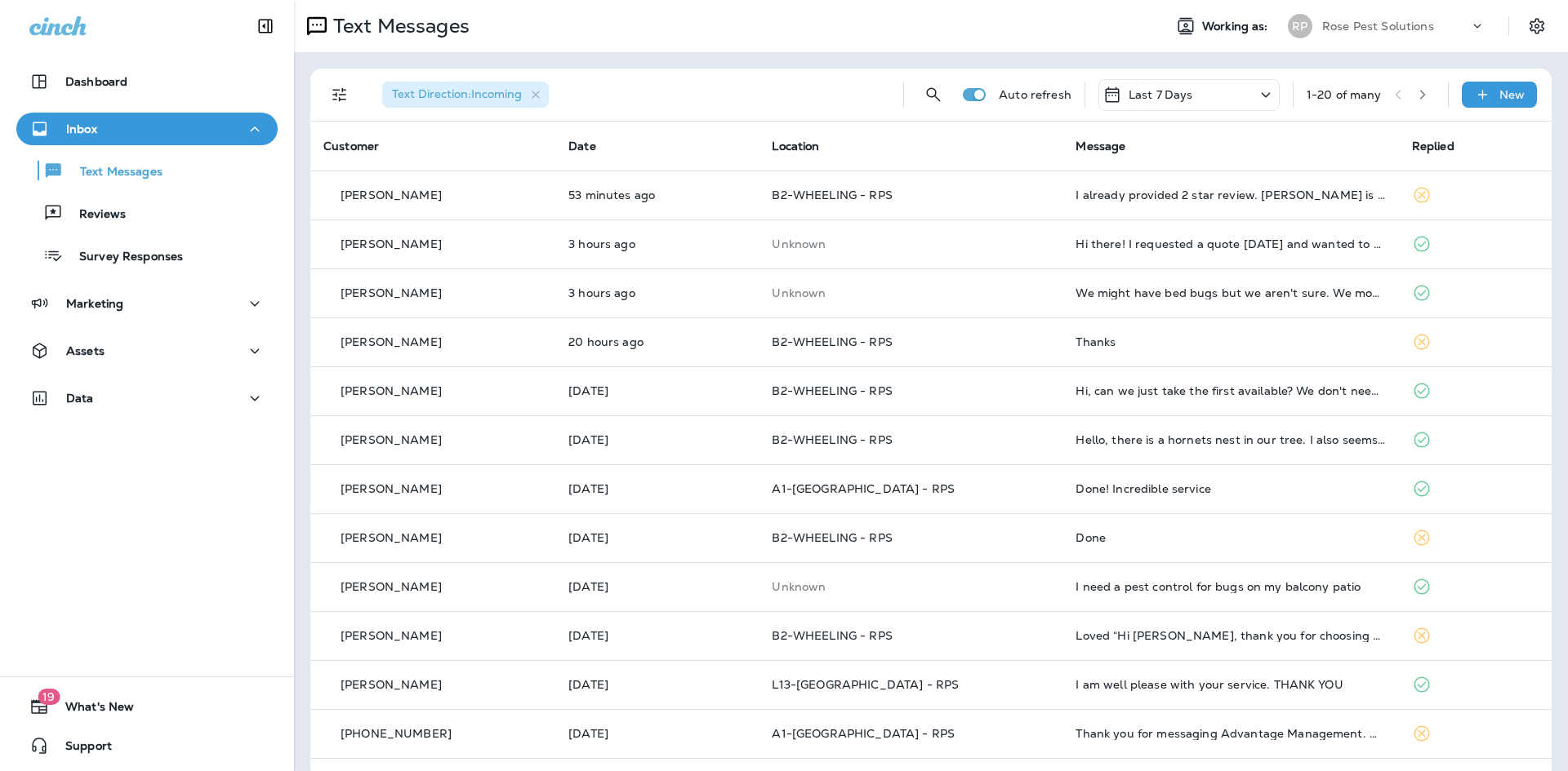
click at [1349, 29] on p "Rose Pest Solutions" at bounding box center [1378, 26] width 112 height 13
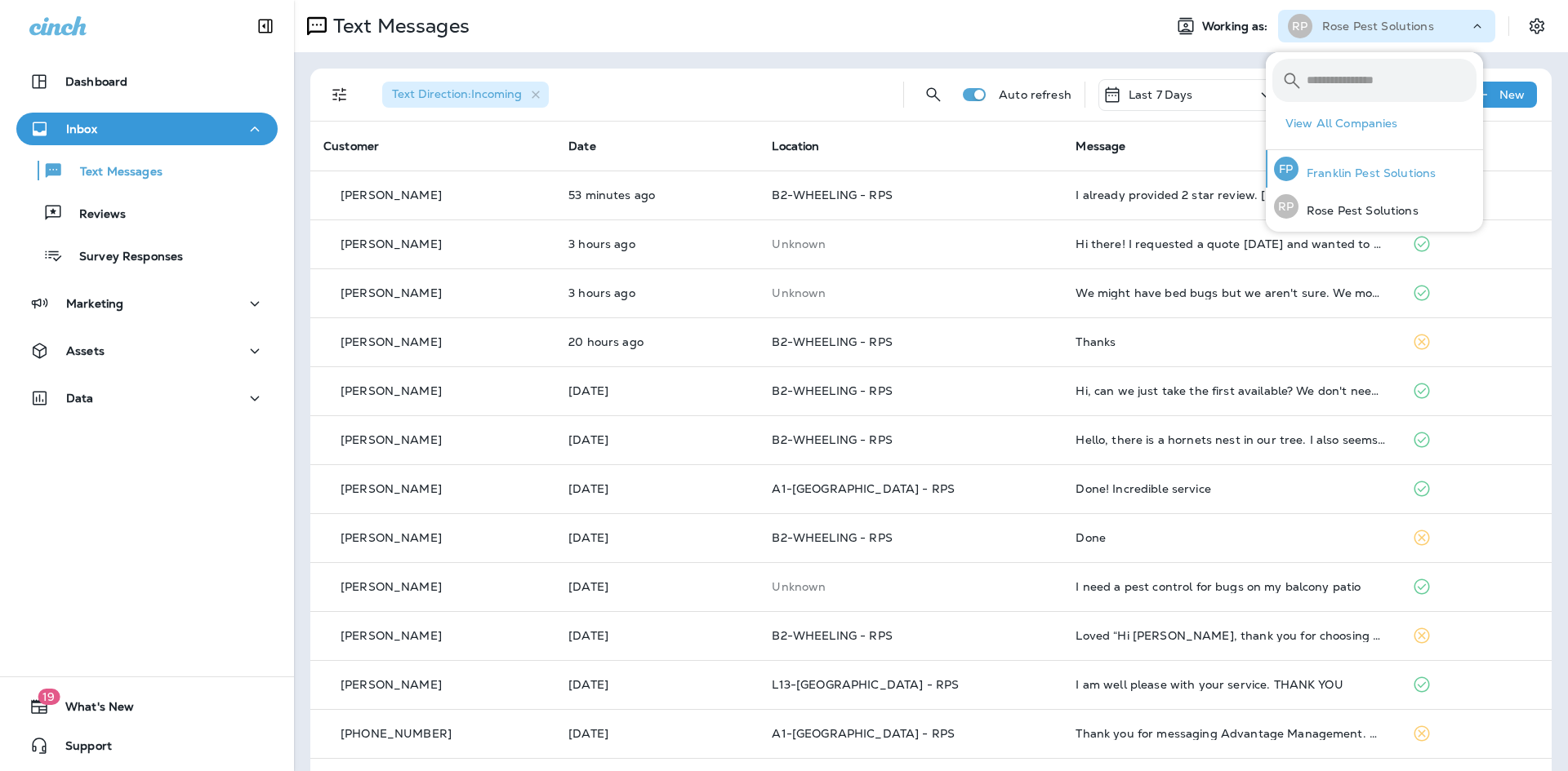
click at [1349, 166] on p "Franklin Pest Solutions" at bounding box center [1366, 173] width 137 height 13
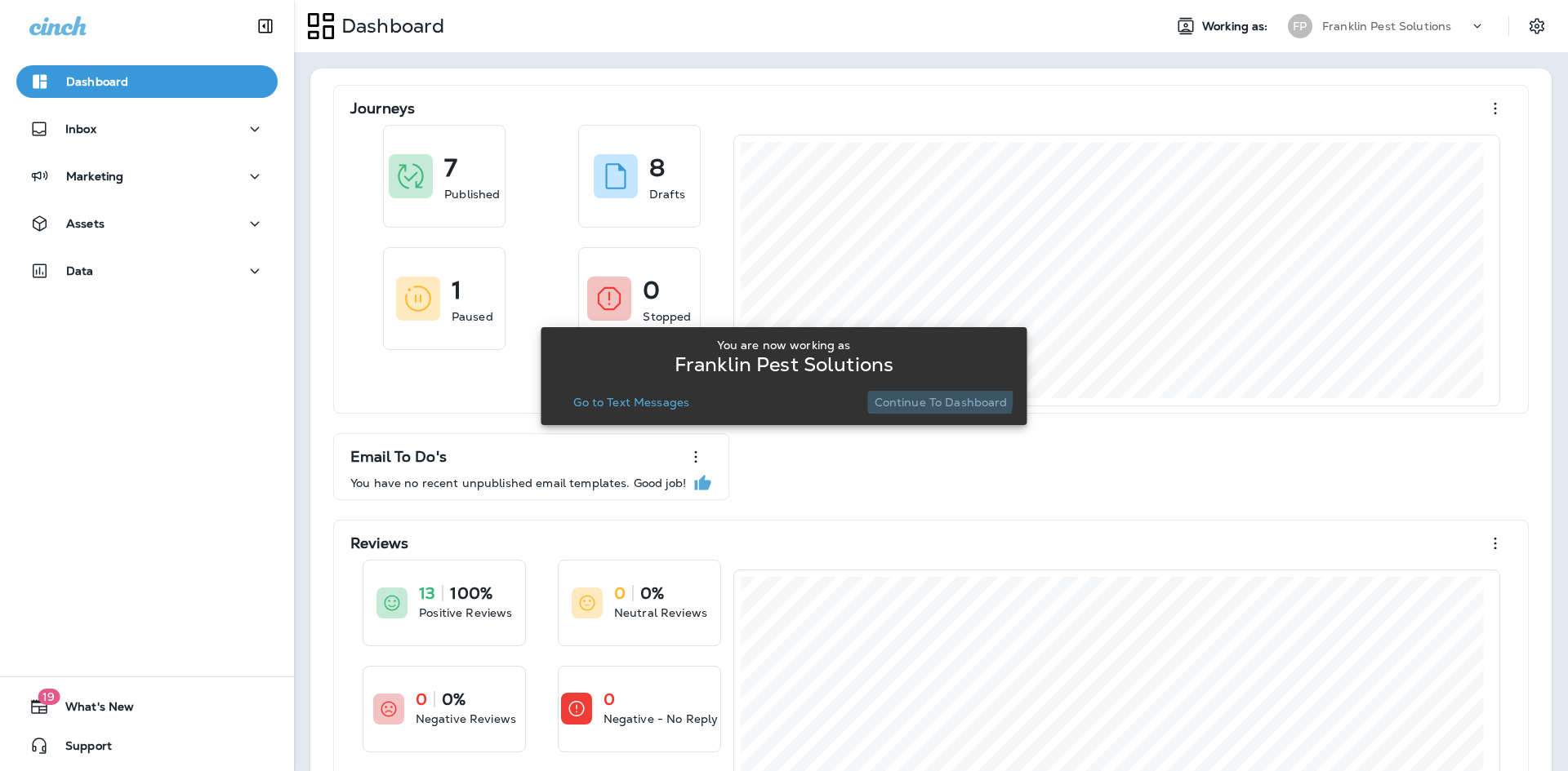
click at [934, 398] on p "Continue to Dashboard" at bounding box center [941, 403] width 133 height 13
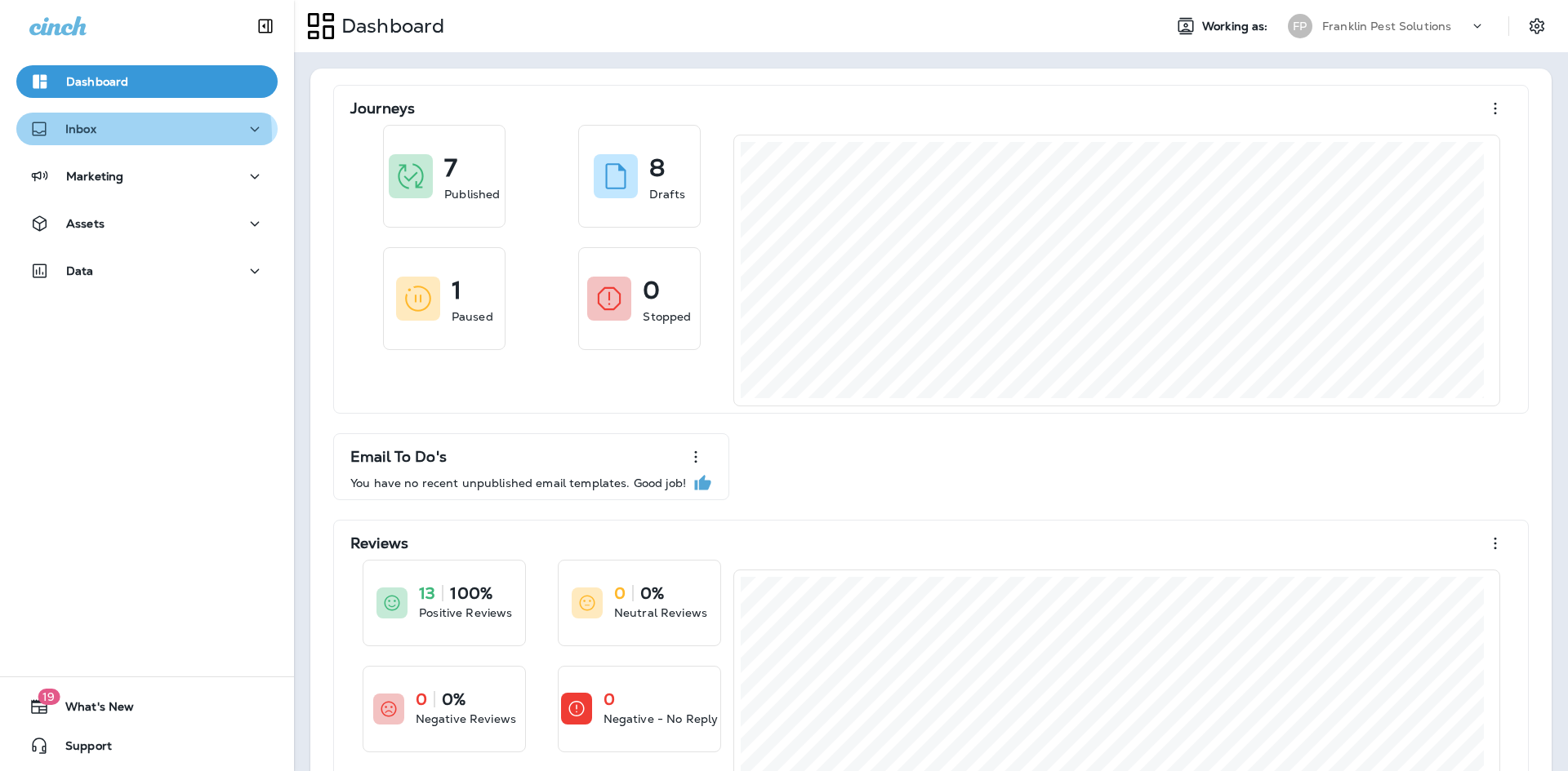
click at [130, 135] on div "Inbox" at bounding box center [146, 129] width 235 height 21
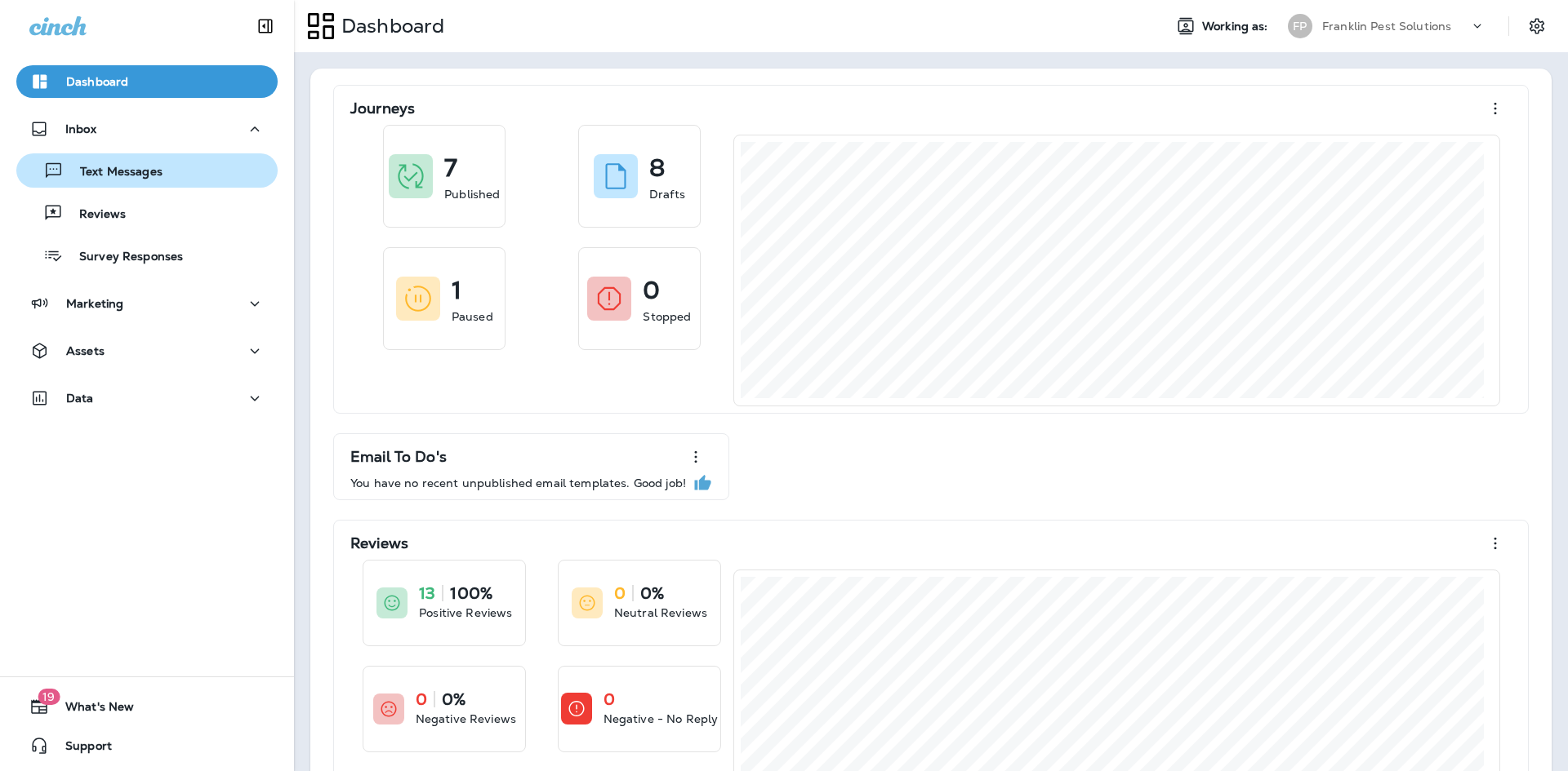
click at [119, 171] on p "Text Messages" at bounding box center [113, 172] width 99 height 16
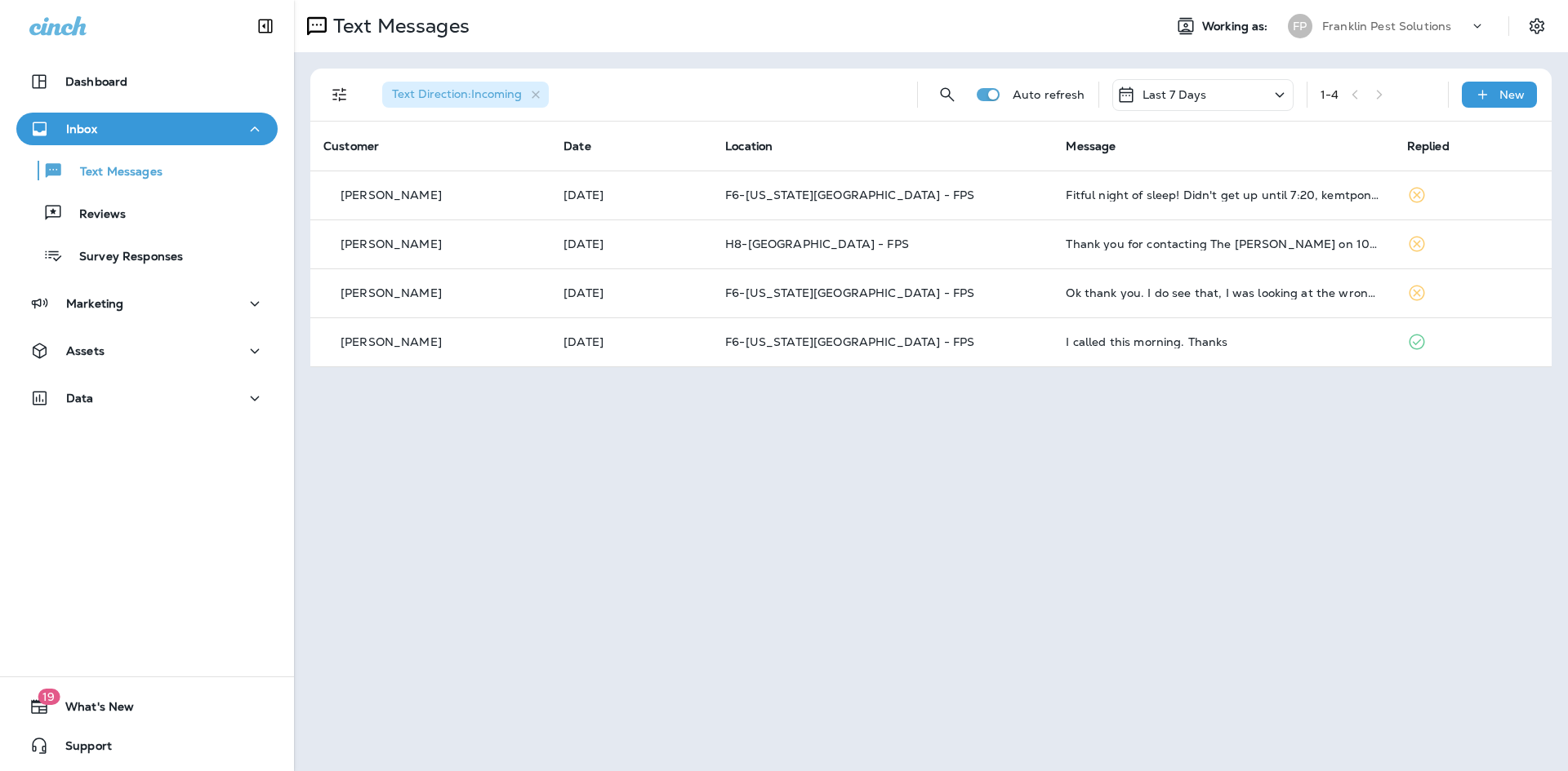
click at [1395, 26] on p "Franklin Pest Solutions" at bounding box center [1387, 26] width 129 height 13
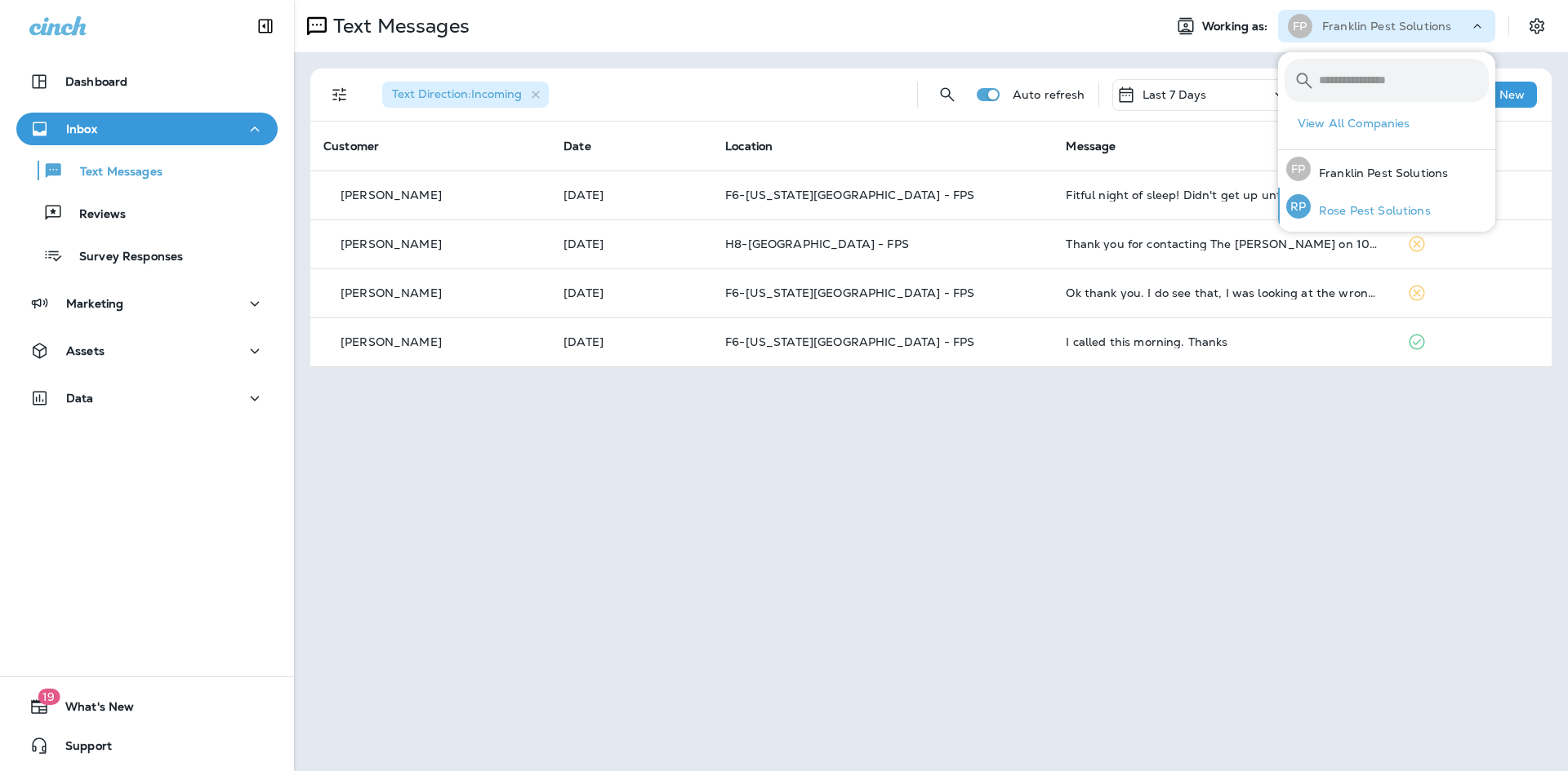
click at [1346, 212] on p "Rose Pest Solutions" at bounding box center [1371, 210] width 120 height 13
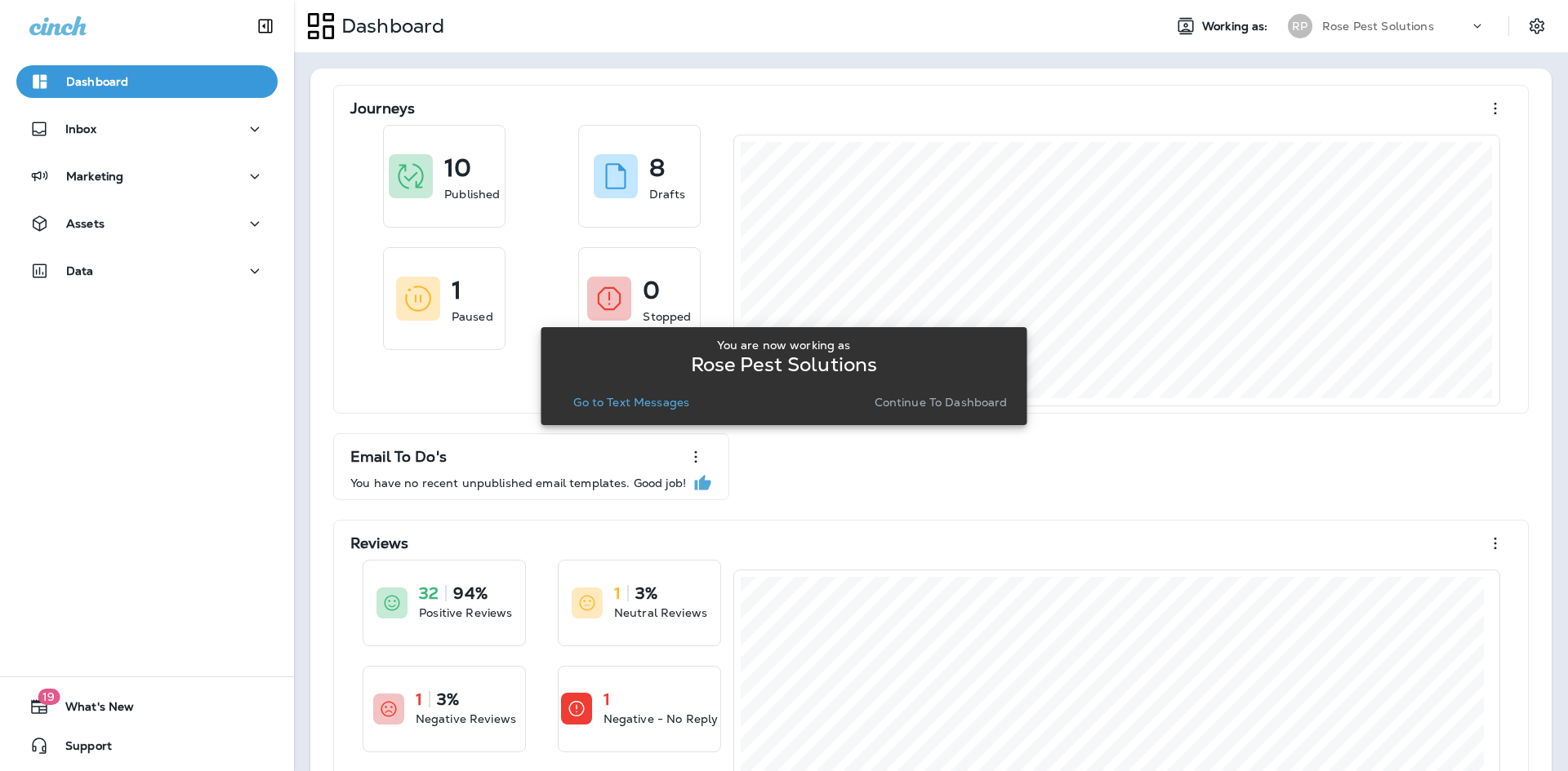
click at [945, 405] on p "Continue to Dashboard" at bounding box center [941, 403] width 133 height 13
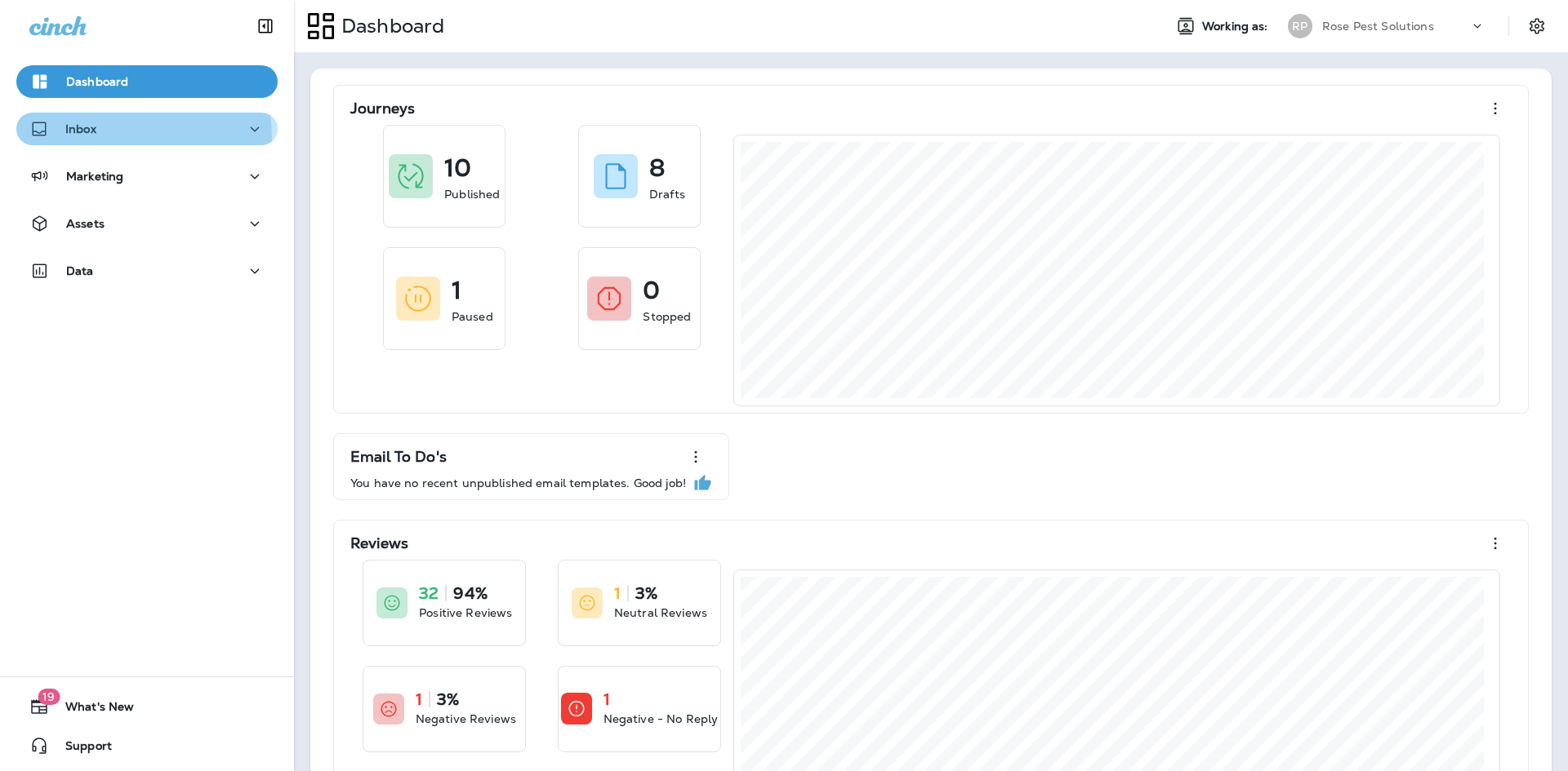
click at [80, 138] on div "Inbox" at bounding box center [63, 129] width 67 height 21
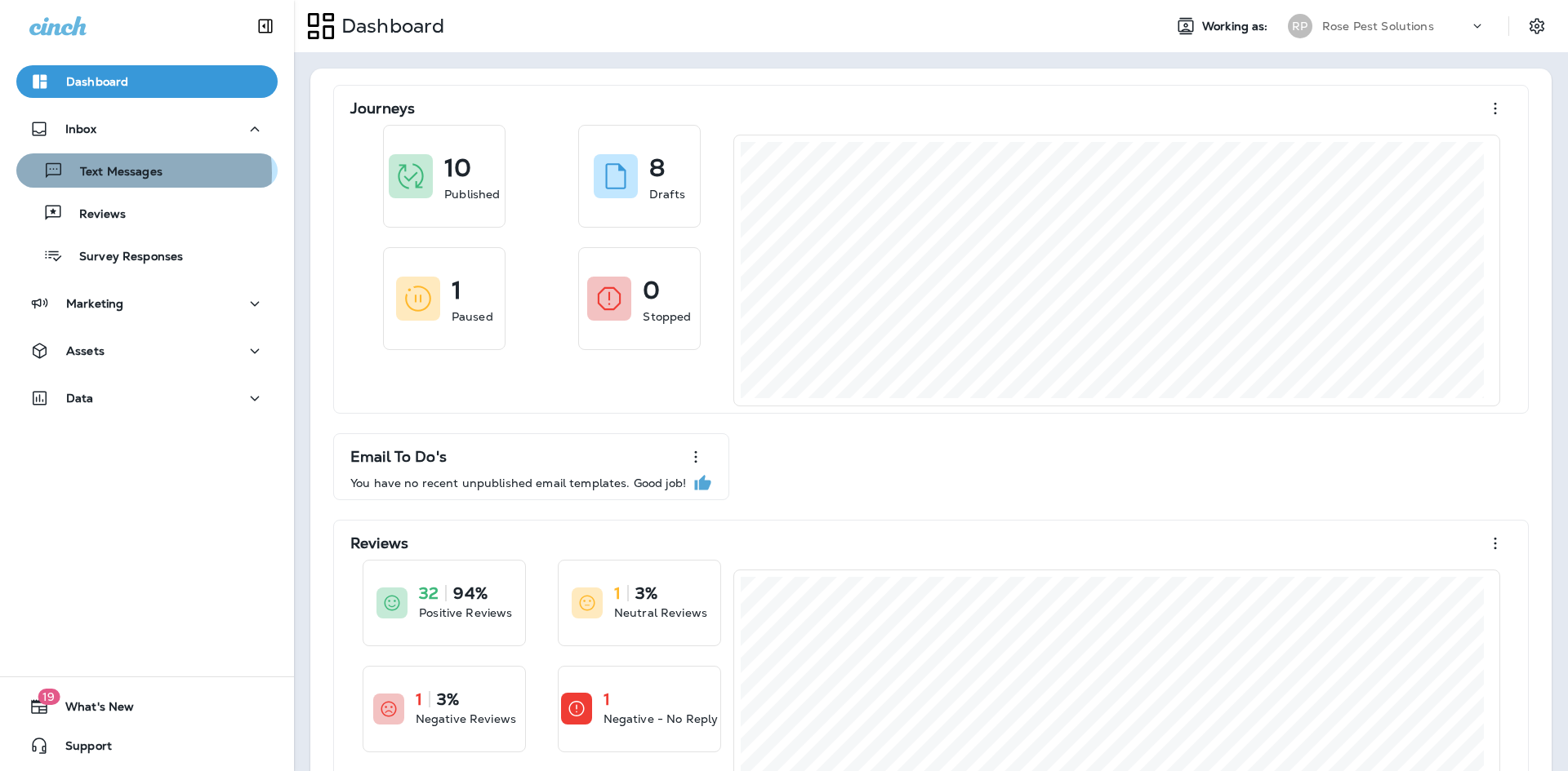
drag, startPoint x: 83, startPoint y: 140, endPoint x: 130, endPoint y: 169, distance: 55.2
click at [128, 170] on p "Text Messages" at bounding box center [113, 172] width 99 height 16
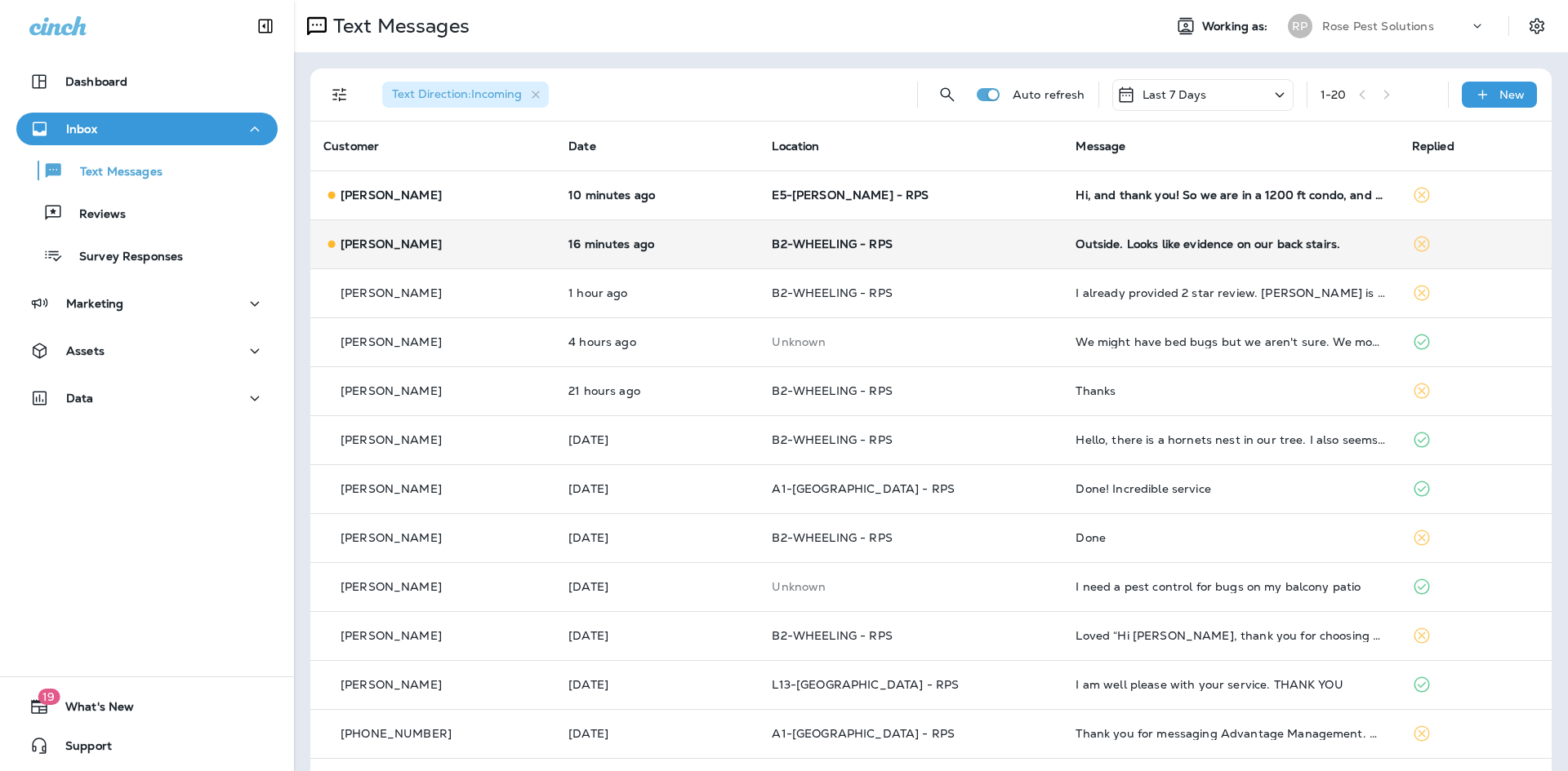
click at [1098, 249] on div "Outside. Looks like evidence on our back stairs." at bounding box center [1230, 244] width 309 height 13
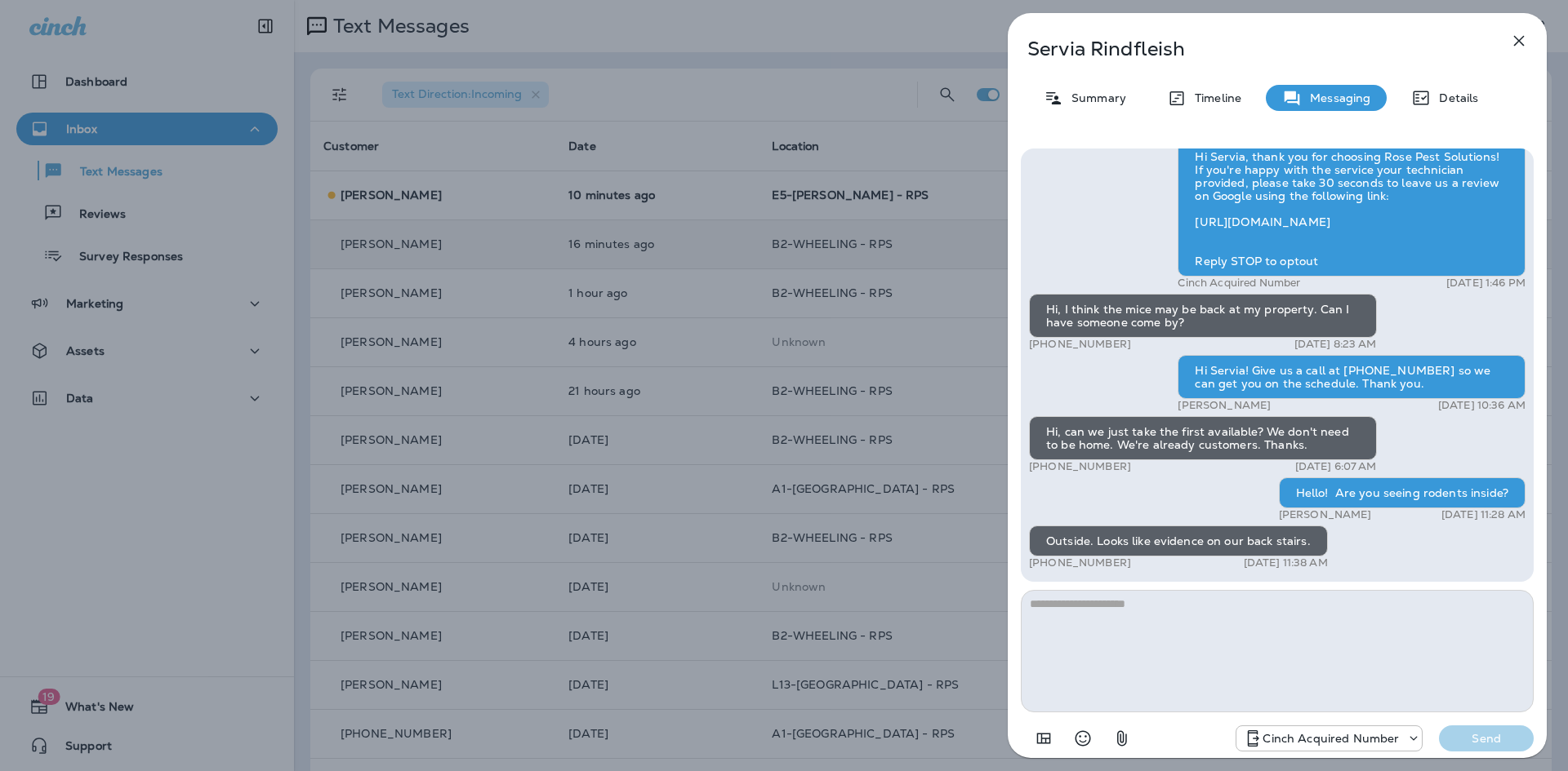
click at [1190, 645] on textarea at bounding box center [1277, 650] width 512 height 122
type textarea "**********"
click at [1480, 732] on p "Send" at bounding box center [1486, 738] width 68 height 15
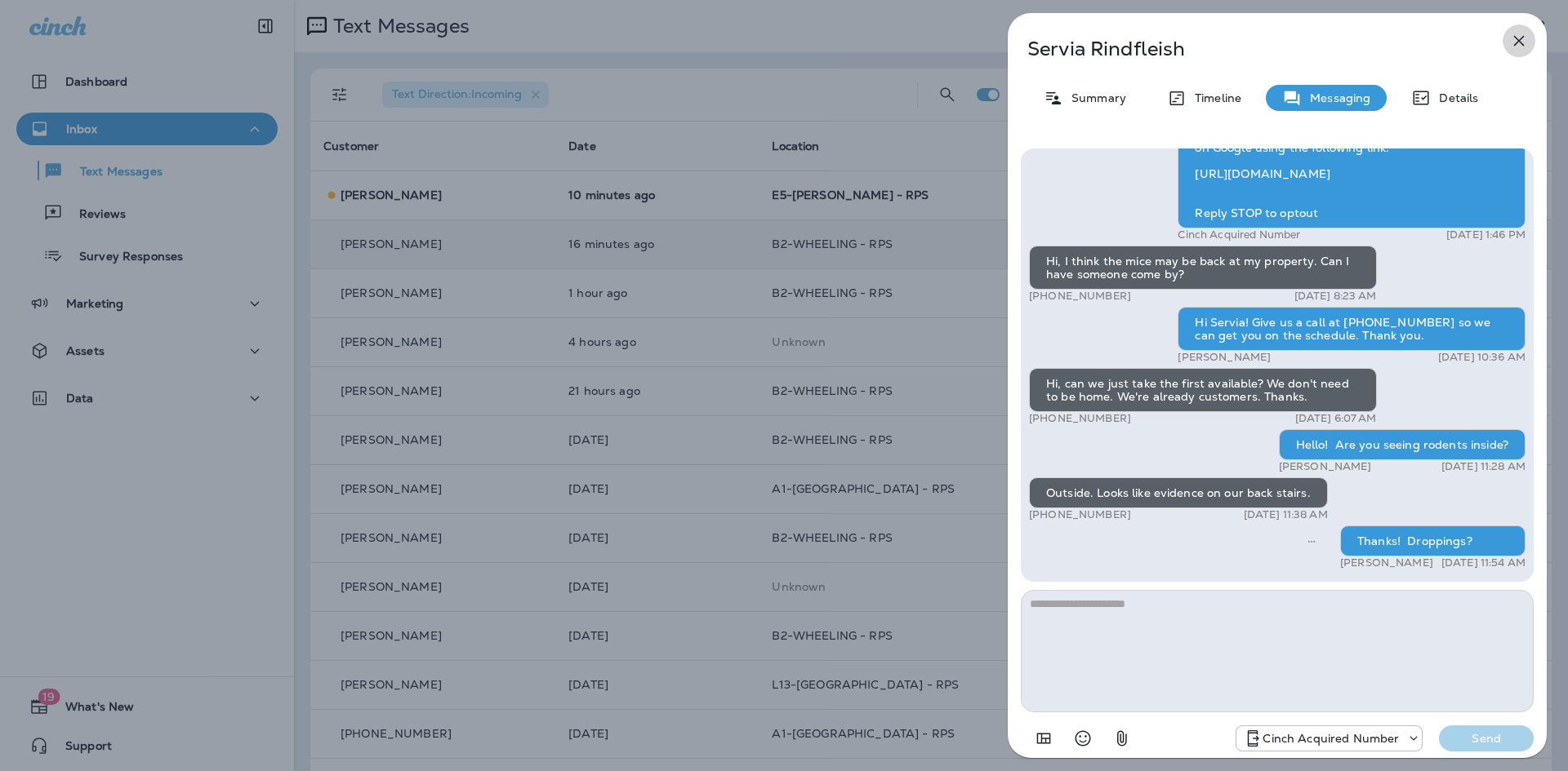
click at [1521, 45] on icon "button" at bounding box center [1518, 40] width 20 height 20
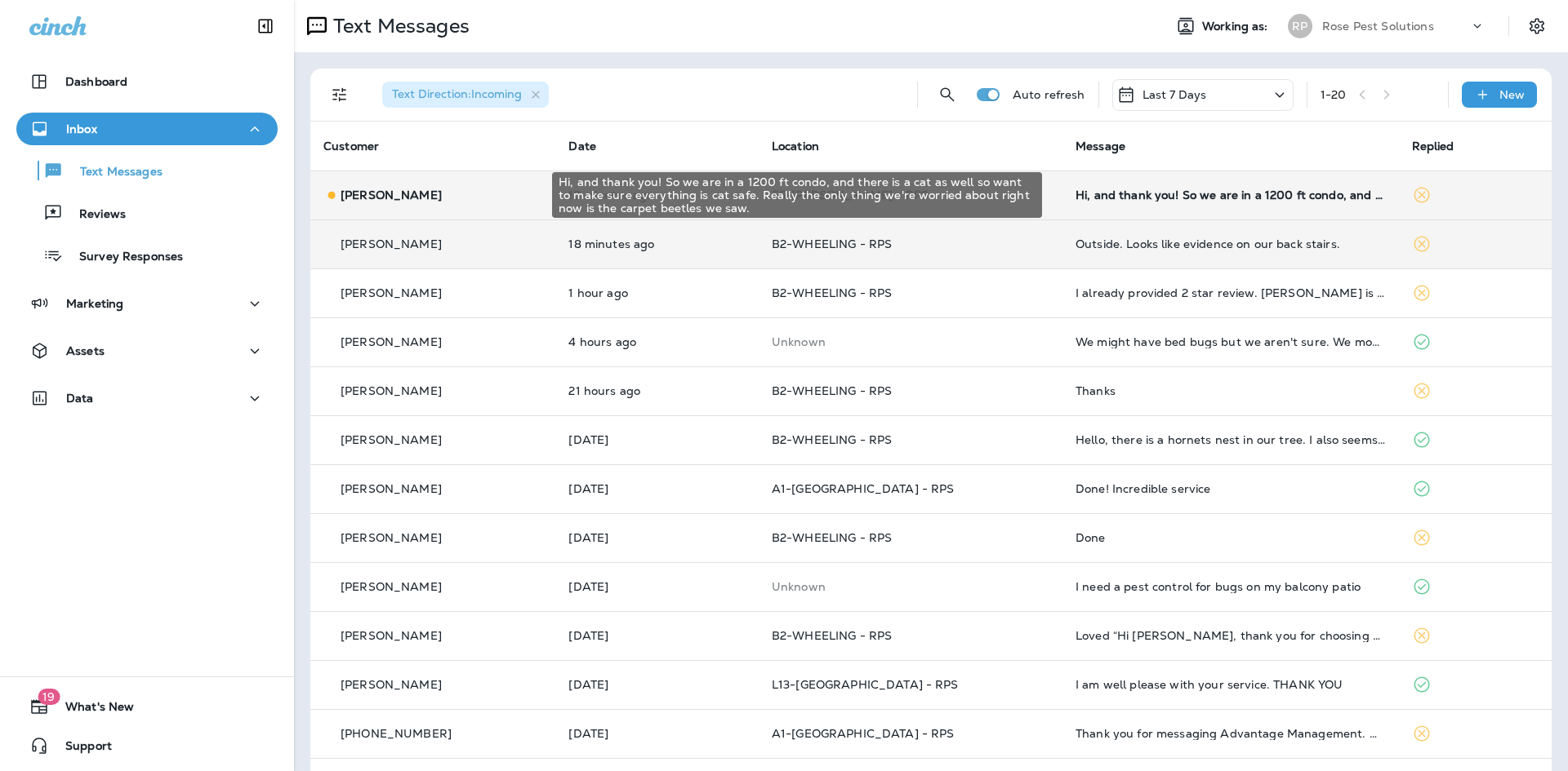
click at [1158, 192] on div "Hi, and thank you! So we are in a 1200 ft condo, and there is a cat as well so …" at bounding box center [1230, 195] width 309 height 13
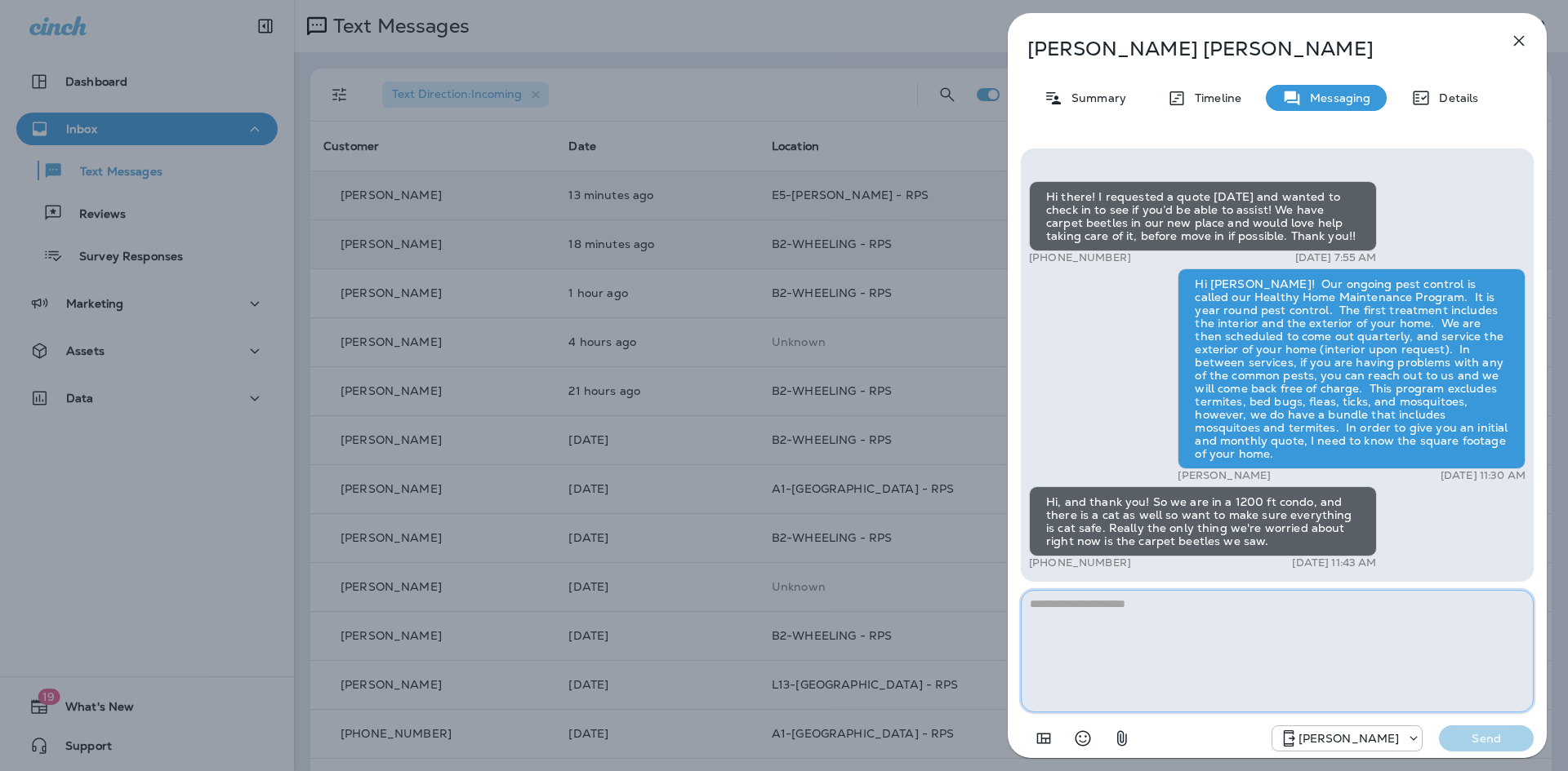
click at [1158, 660] on textarea at bounding box center [1277, 650] width 512 height 122
click at [1158, 657] on textarea at bounding box center [1277, 650] width 512 height 122
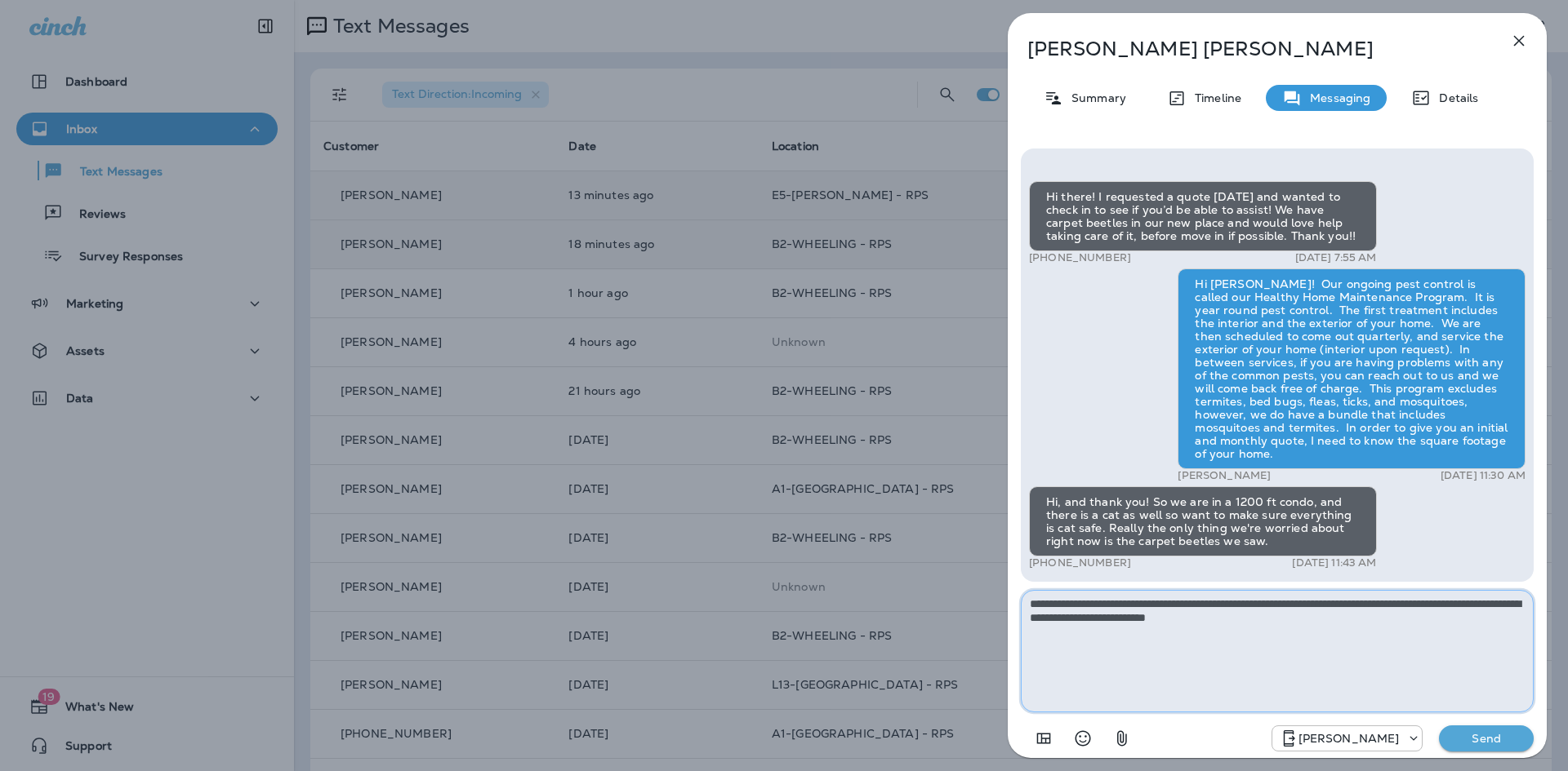
type textarea "**********"
click at [1481, 740] on p "Send" at bounding box center [1486, 738] width 68 height 15
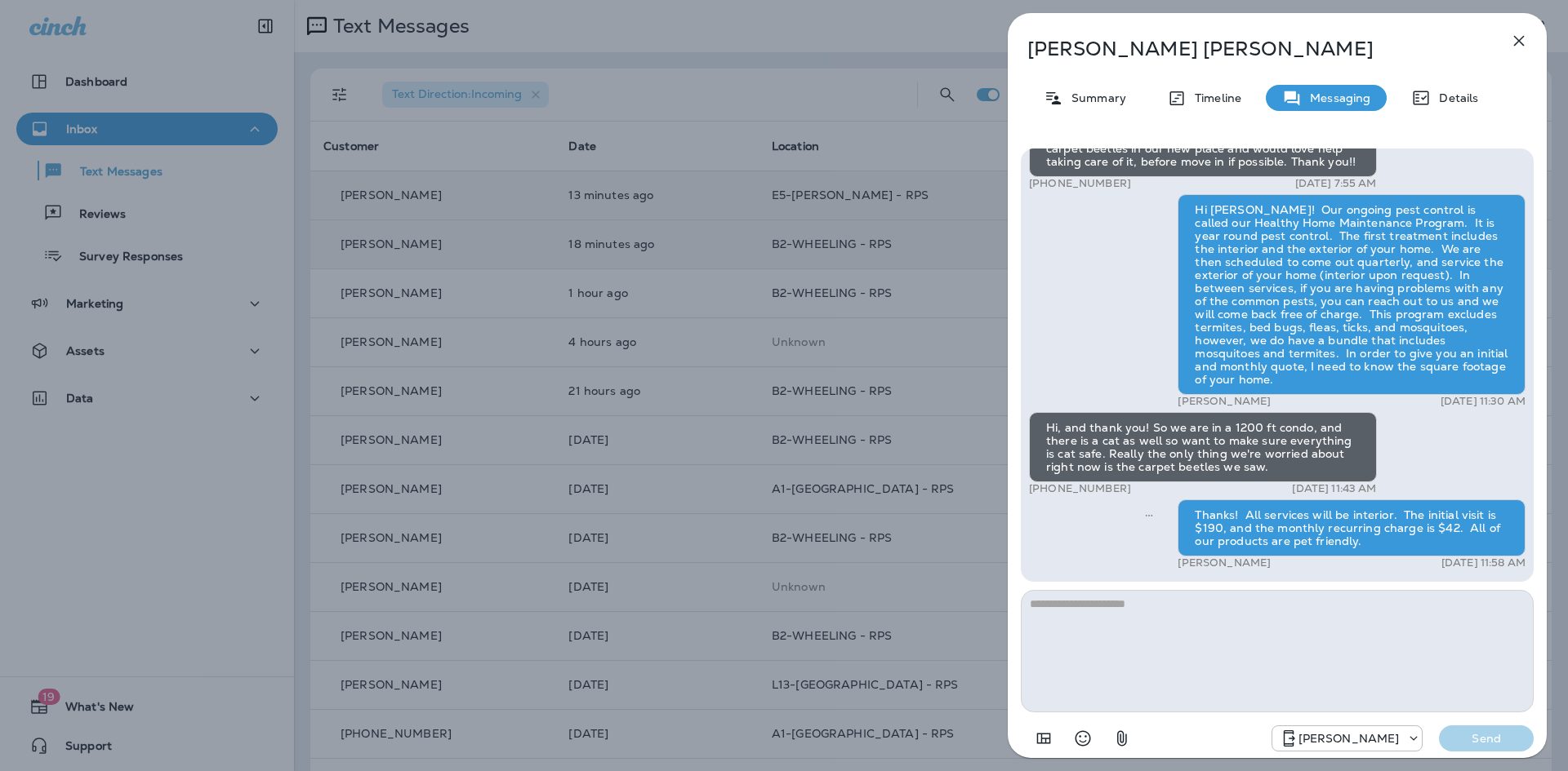
click at [1518, 38] on icon "button" at bounding box center [1518, 40] width 20 height 20
